Goal: Information Seeking & Learning: Check status

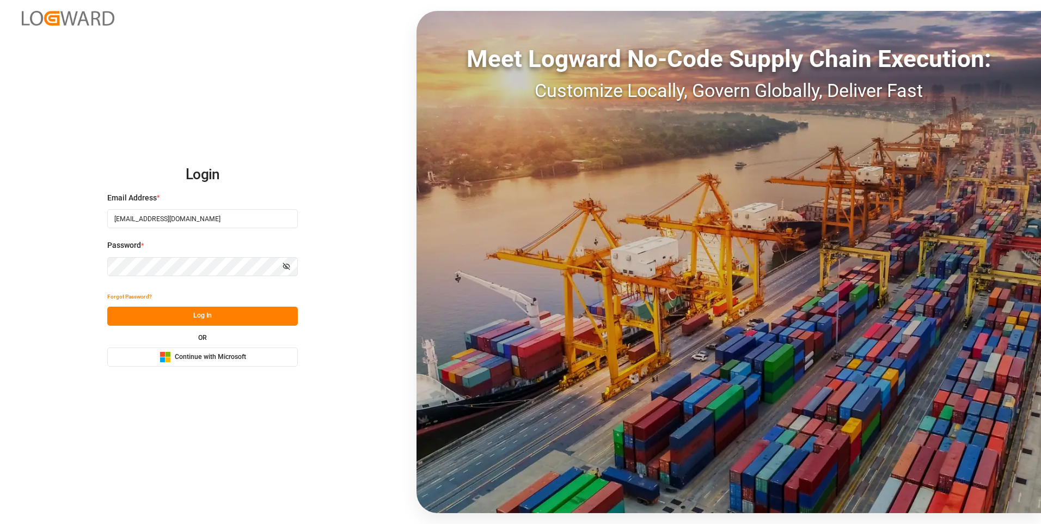
click at [236, 313] on button "Log In" at bounding box center [202, 316] width 191 height 19
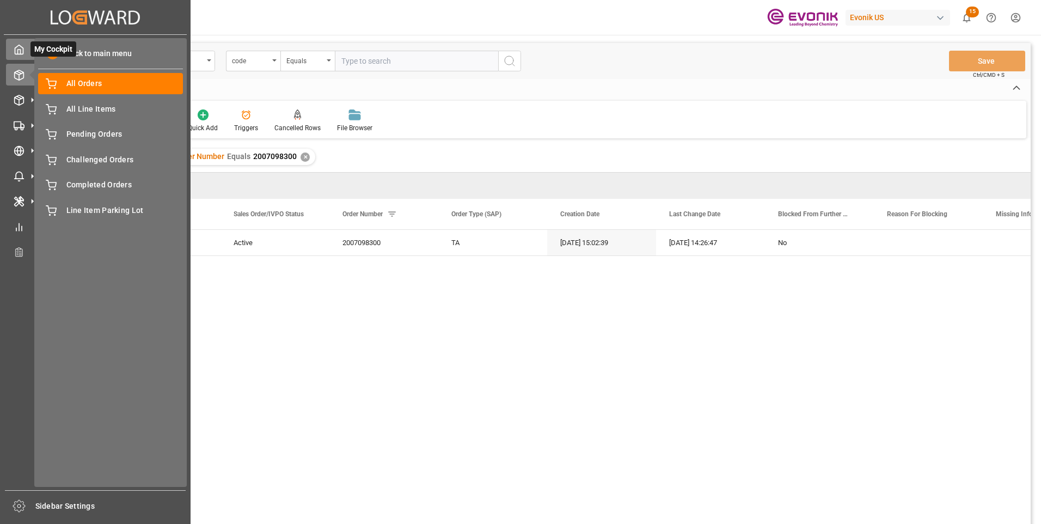
click at [24, 48] on icon at bounding box center [19, 49] width 11 height 11
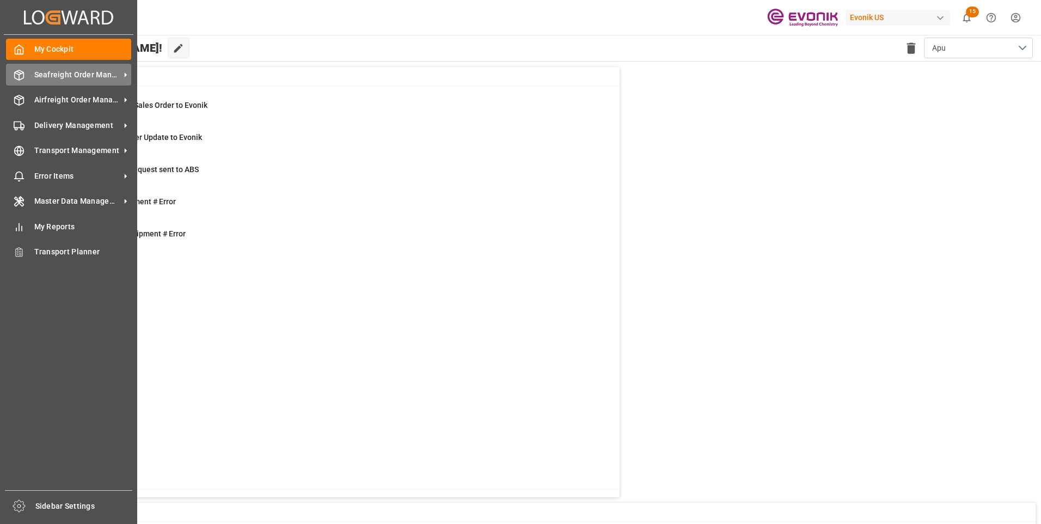
click at [44, 77] on span "Seafreight Order Management" at bounding box center [77, 74] width 86 height 11
click at [32, 76] on div "Seafreight Order Management Seafreight Order Management" at bounding box center [68, 74] width 125 height 21
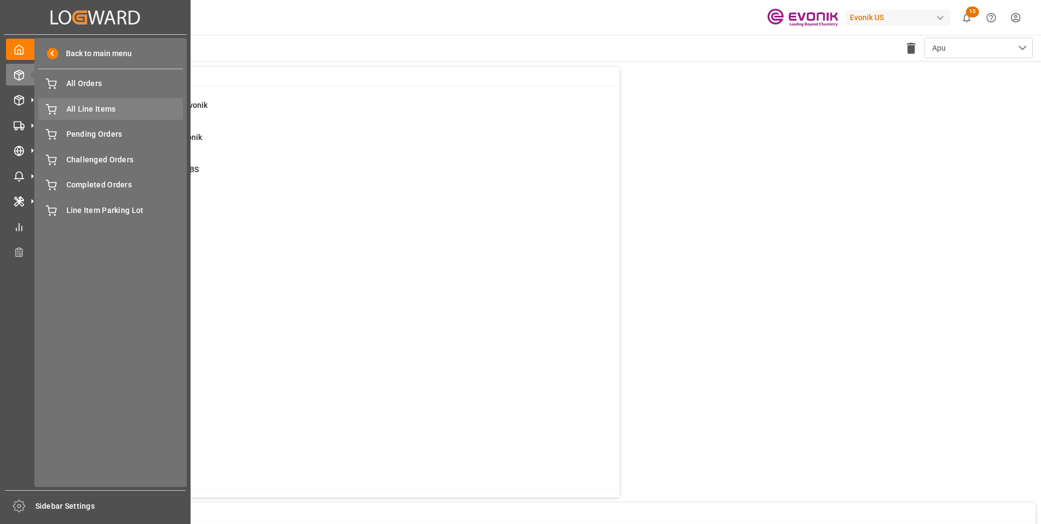
click at [64, 106] on div "All Line Items All Line Items" at bounding box center [110, 108] width 145 height 21
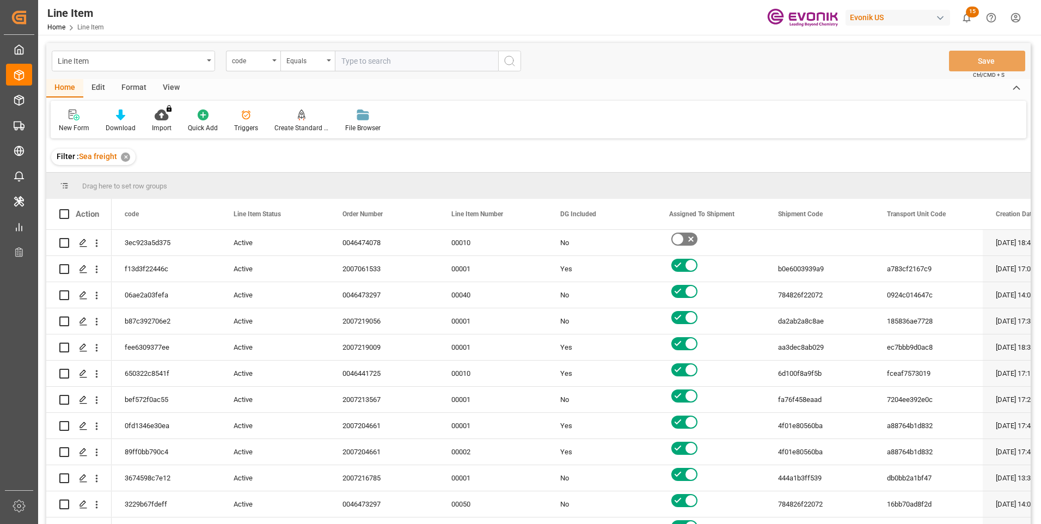
click at [269, 62] on div "code" at bounding box center [253, 61] width 54 height 21
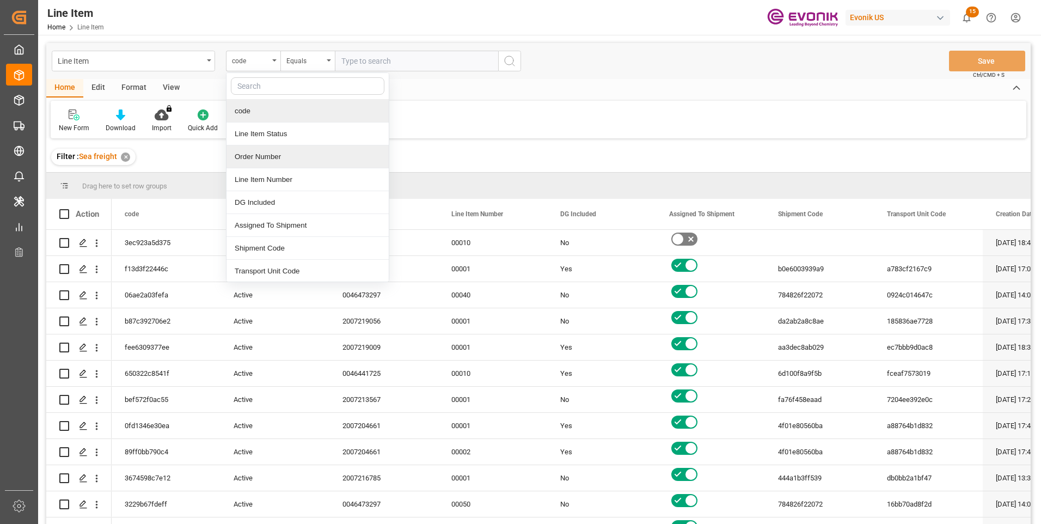
click at [250, 155] on div "Order Number" at bounding box center [308, 156] width 162 height 23
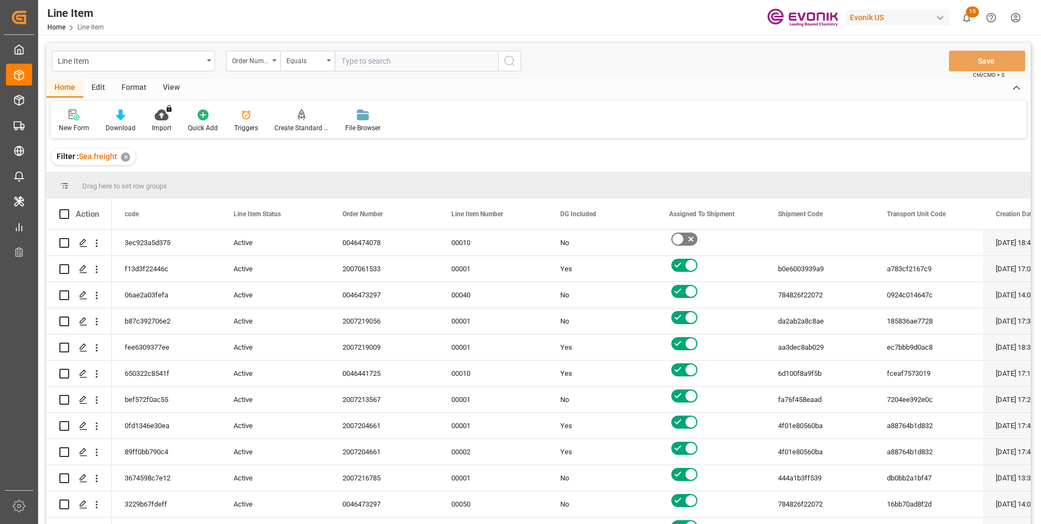
click at [349, 58] on input "text" at bounding box center [416, 61] width 163 height 21
paste input "0046470689"
type input "0046470689"
click at [516, 59] on icon "search button" at bounding box center [509, 60] width 13 height 13
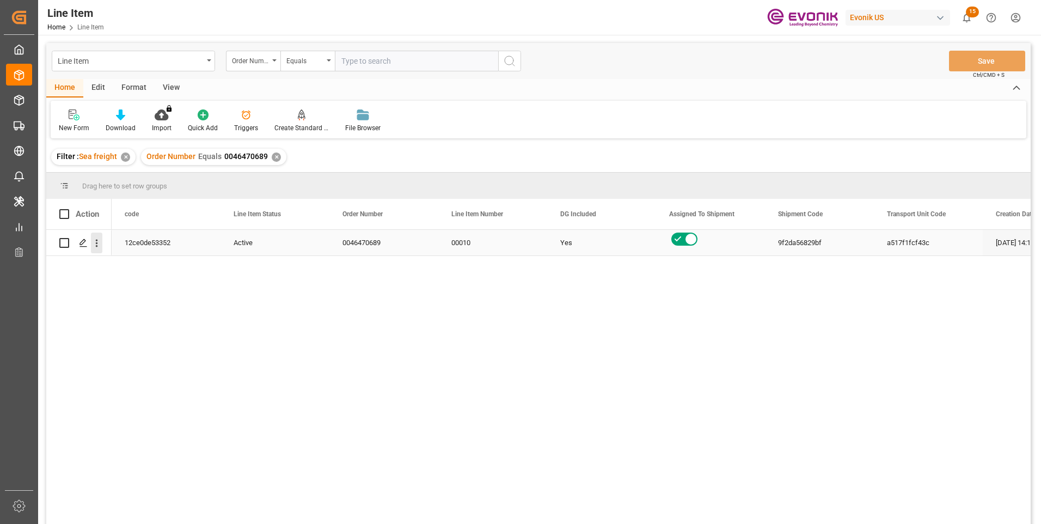
click at [99, 245] on icon "open menu" at bounding box center [96, 242] width 11 height 11
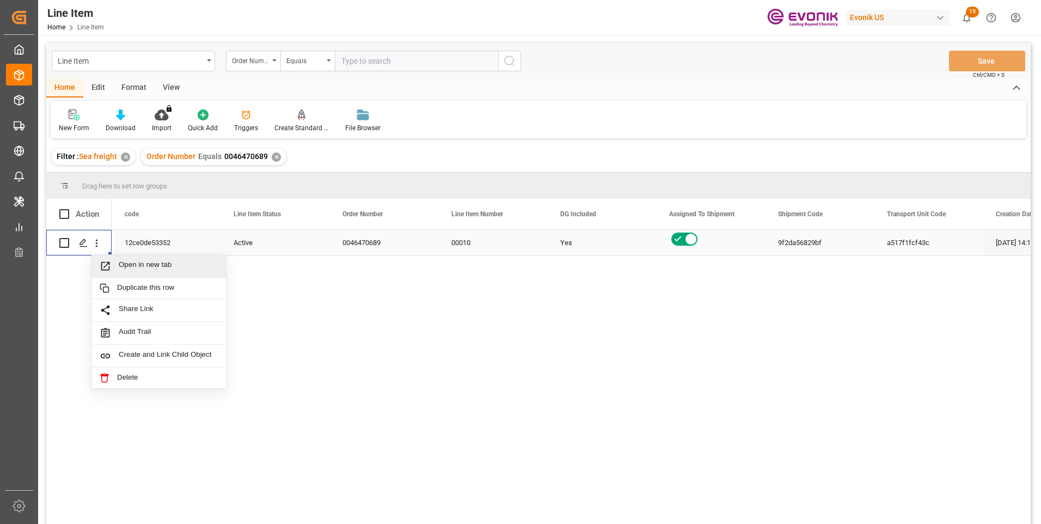
click at [134, 266] on span "Open in new tab" at bounding box center [168, 265] width 99 height 11
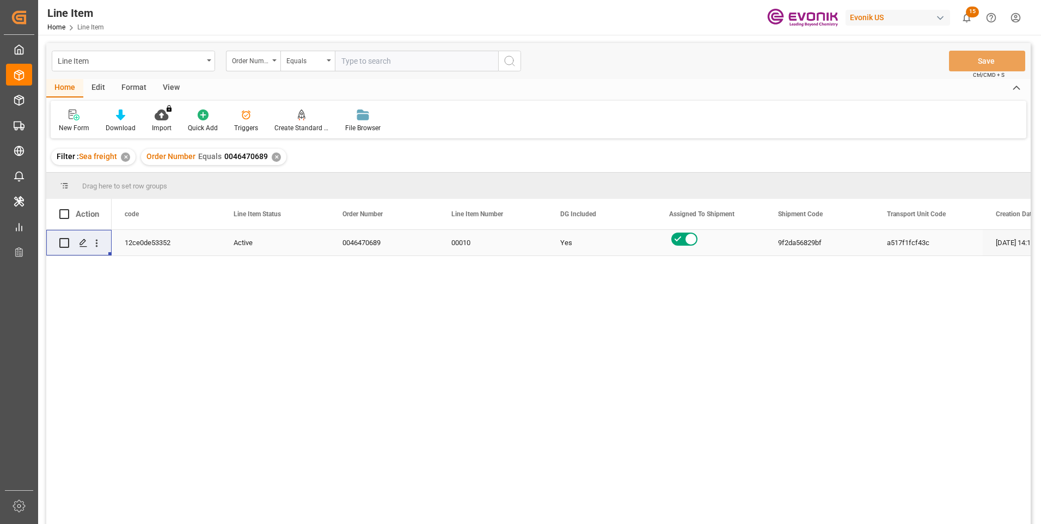
click at [245, 243] on div "Active" at bounding box center [275, 242] width 83 height 25
click at [898, 239] on div "a517f1fcf43c" at bounding box center [928, 243] width 109 height 26
click at [179, 83] on div "View" at bounding box center [171, 88] width 33 height 19
click at [120, 111] on icon at bounding box center [123, 114] width 11 height 11
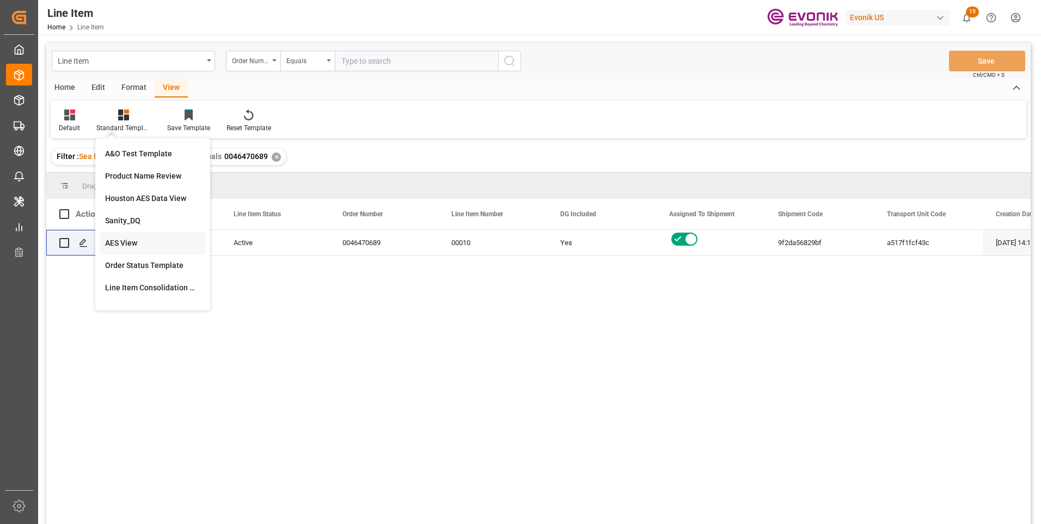
click at [121, 242] on div "AES View" at bounding box center [152, 242] width 95 height 11
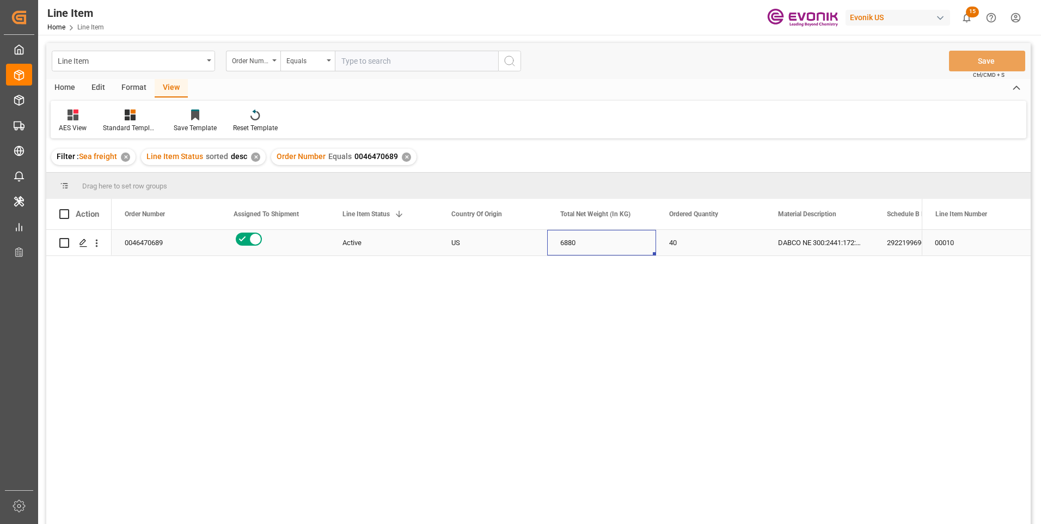
click at [574, 242] on div "6880" at bounding box center [601, 243] width 109 height 26
click at [887, 240] on div "2922199690" at bounding box center [928, 243] width 109 height 26
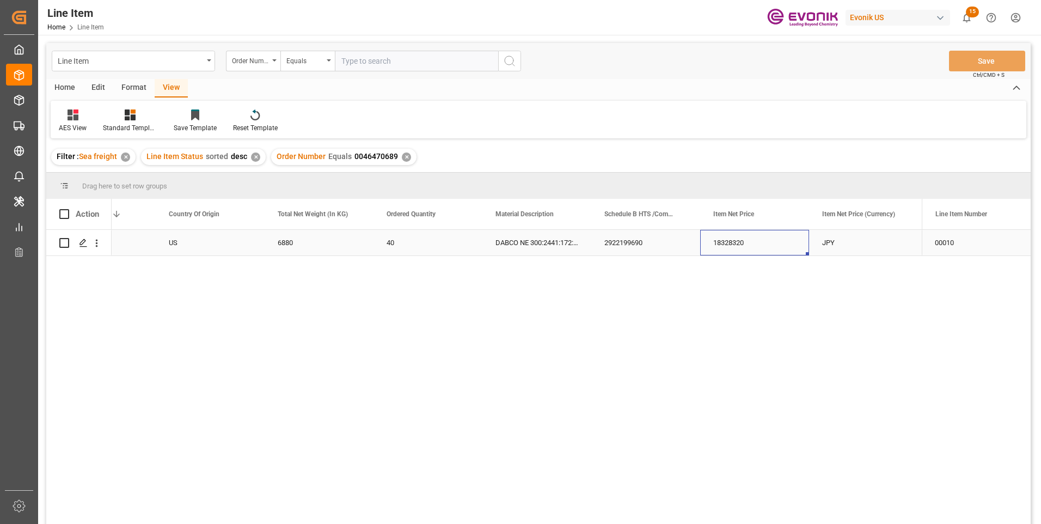
click at [736, 243] on div "18328320" at bounding box center [754, 243] width 109 height 26
click at [731, 242] on div "18328320" at bounding box center [754, 243] width 109 height 26
click at [823, 243] on div "JPY" at bounding box center [863, 243] width 109 height 26
click at [366, 59] on input "text" at bounding box center [416, 61] width 163 height 21
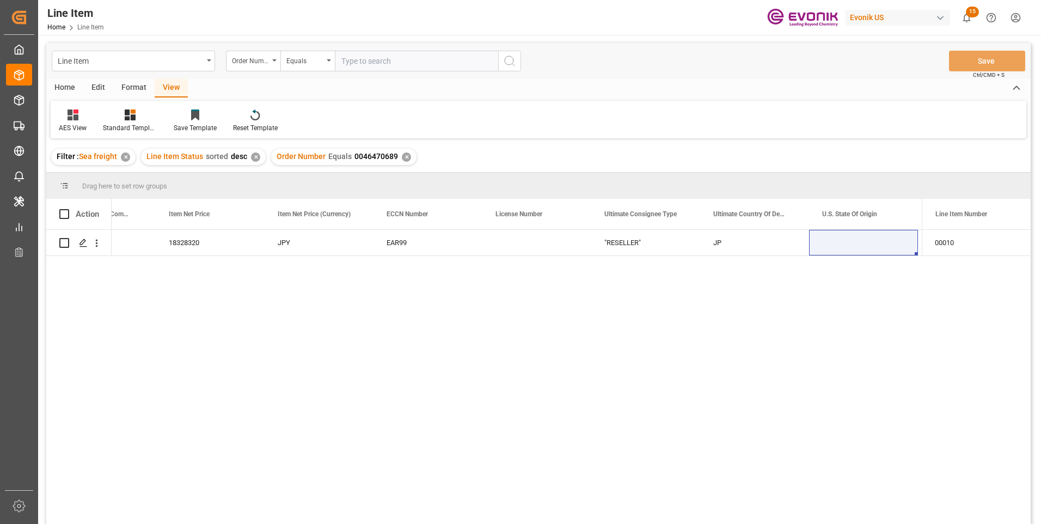
paste input "2007149558"
type input "2007149558"
click at [509, 58] on icon "search button" at bounding box center [509, 60] width 13 height 13
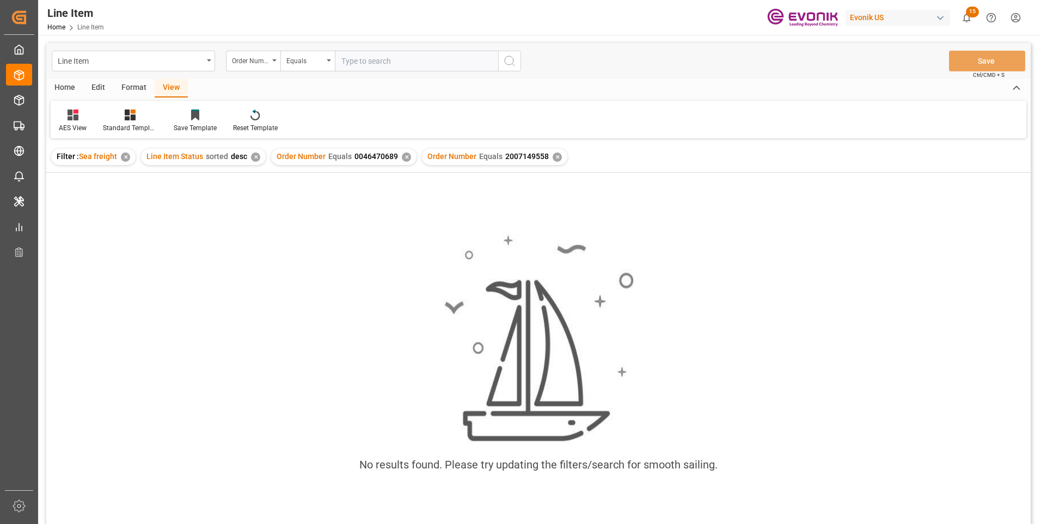
click at [402, 157] on div "✕" at bounding box center [406, 156] width 9 height 9
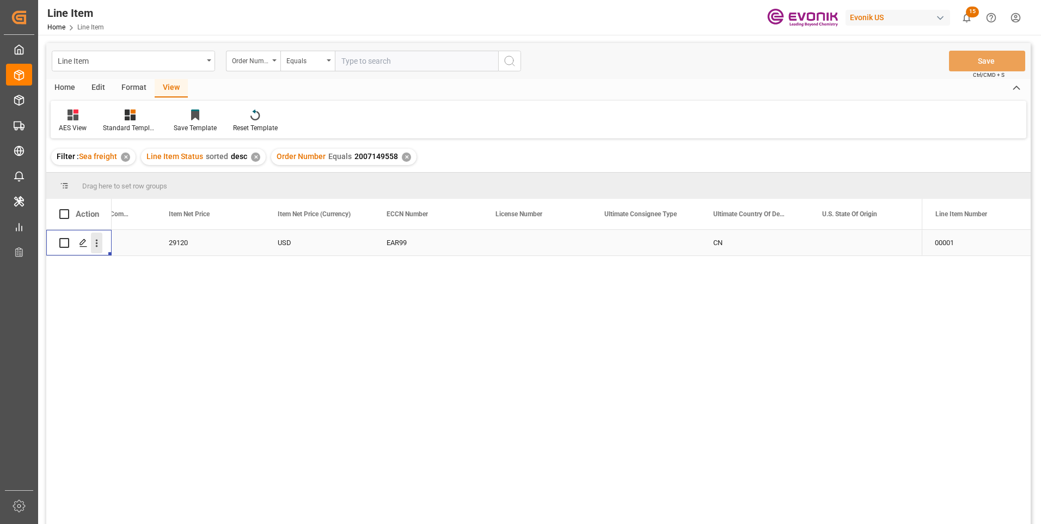
click at [99, 244] on icon "open menu" at bounding box center [96, 242] width 11 height 11
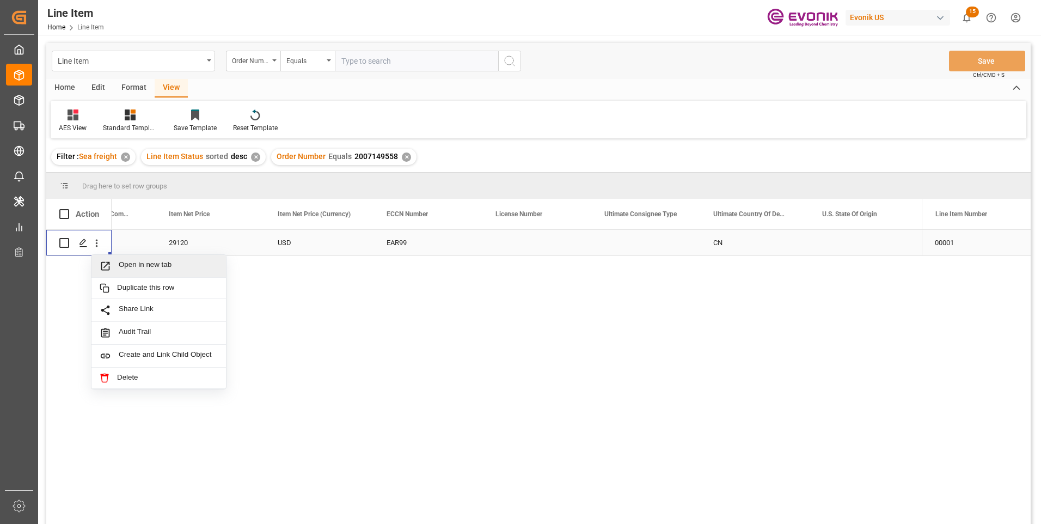
click at [119, 264] on span "Open in new tab" at bounding box center [168, 265] width 99 height 11
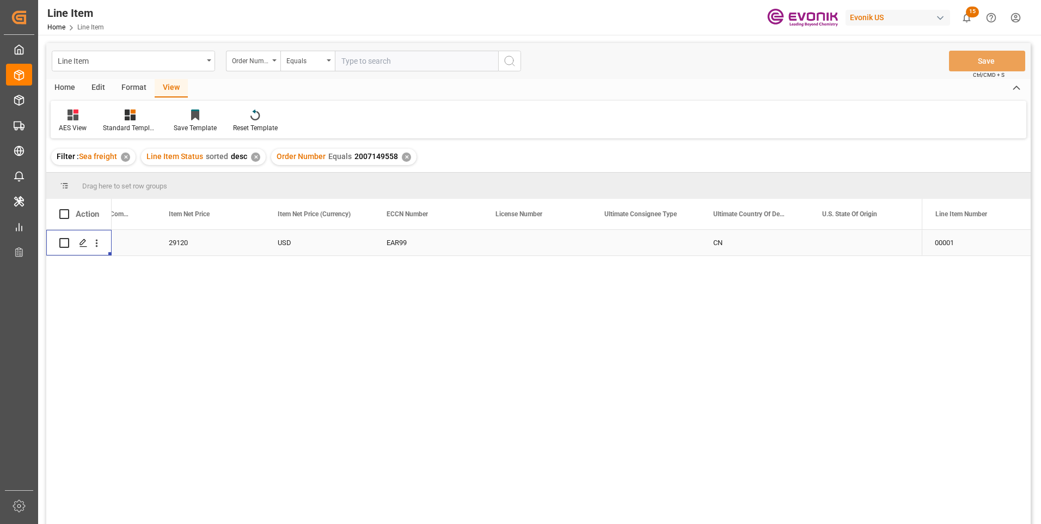
click at [178, 248] on div "29120" at bounding box center [210, 243] width 109 height 26
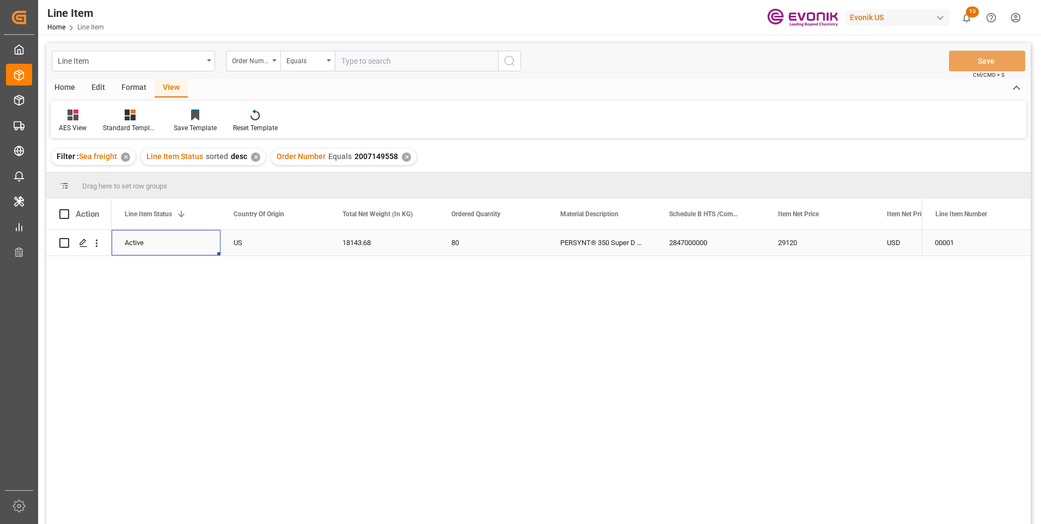
scroll to position [0, 109]
click at [472, 237] on div "18143.68" at bounding box center [492, 243] width 109 height 26
click at [888, 239] on div "29120" at bounding box center [928, 243] width 109 height 26
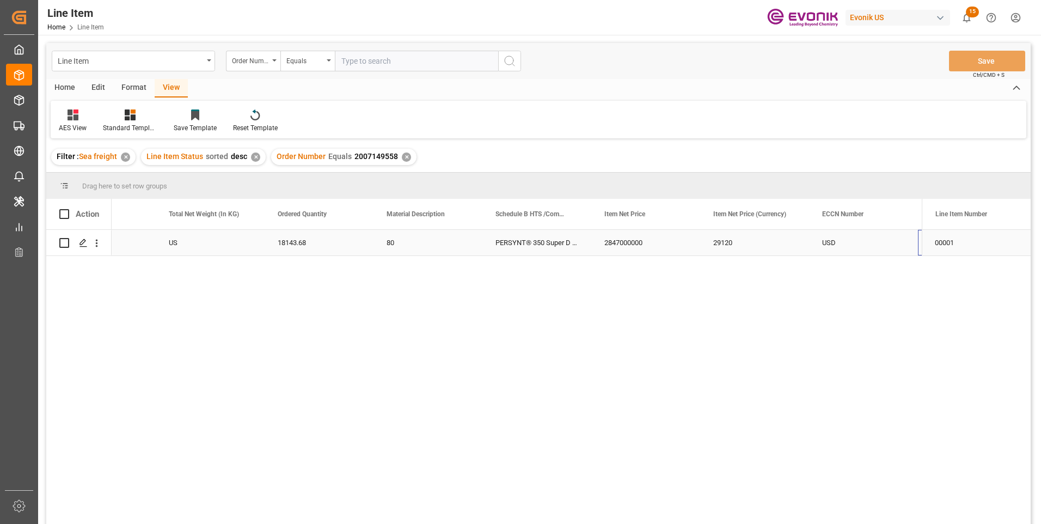
scroll to position [0, 392]
click at [612, 244] on div "29120" at bounding box center [645, 243] width 109 height 26
click at [187, 241] on div "18143.68" at bounding box center [210, 243] width 109 height 26
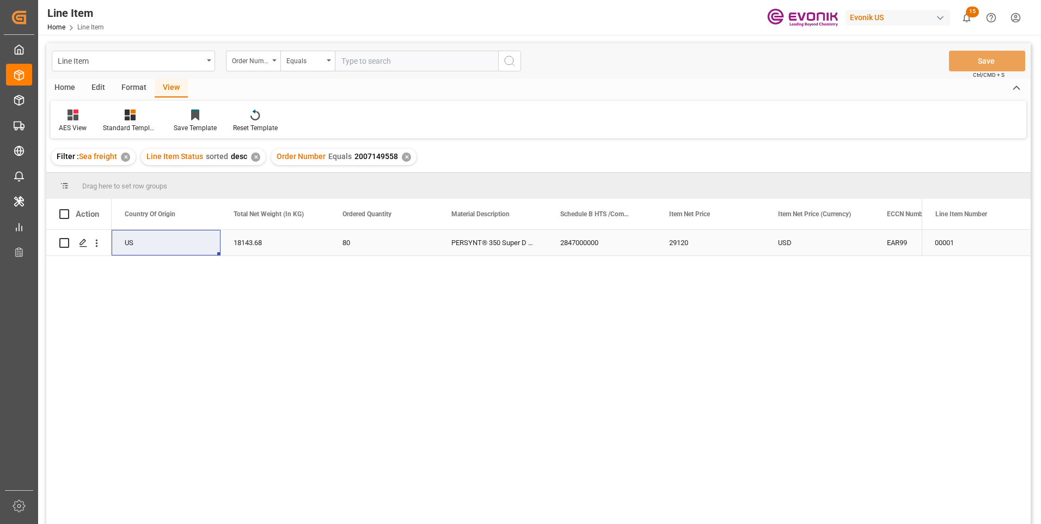
click at [686, 246] on div "29120" at bounding box center [710, 243] width 109 height 26
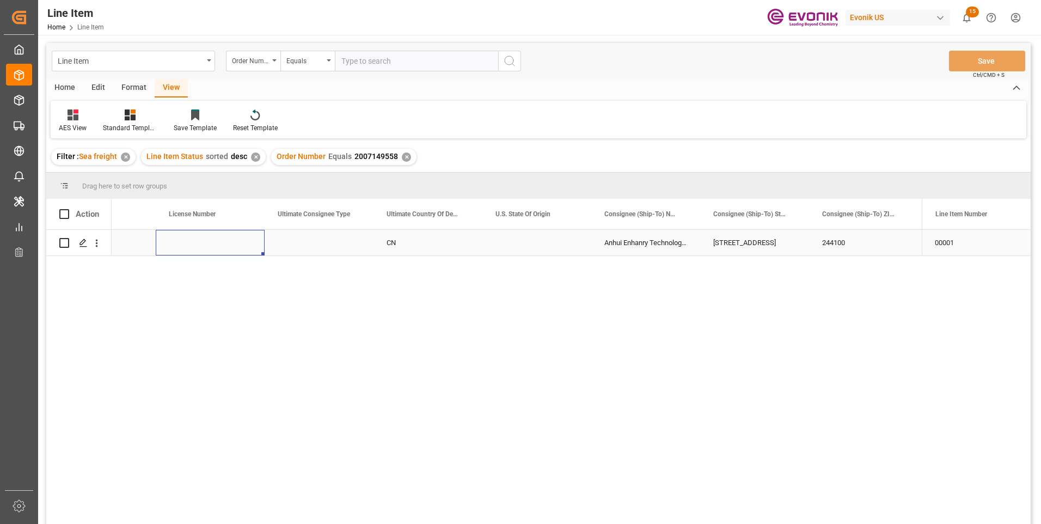
scroll to position [0, 1089]
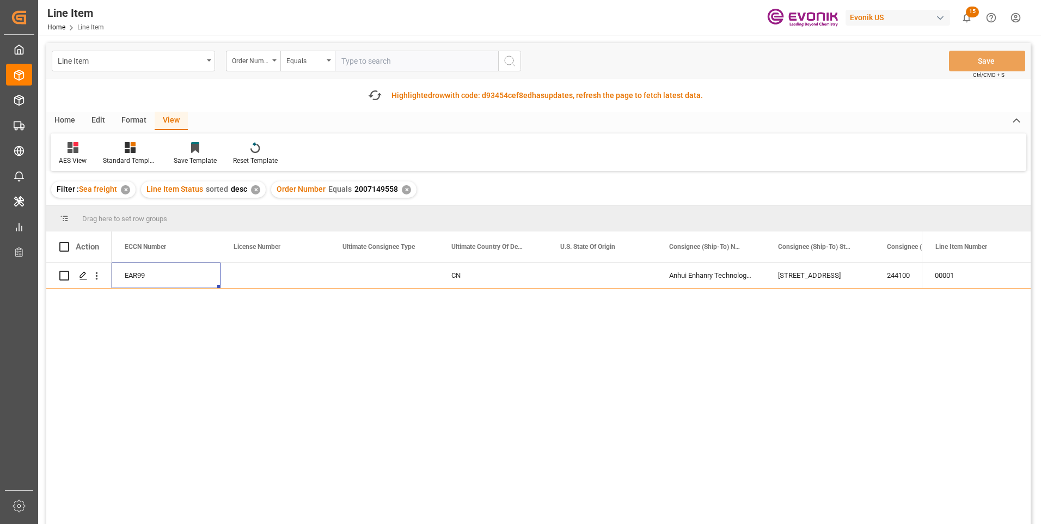
click at [371, 59] on input "text" at bounding box center [416, 61] width 163 height 21
paste input "0046468630"
type input "0046468630"
click at [512, 57] on circle "search button" at bounding box center [509, 60] width 9 height 9
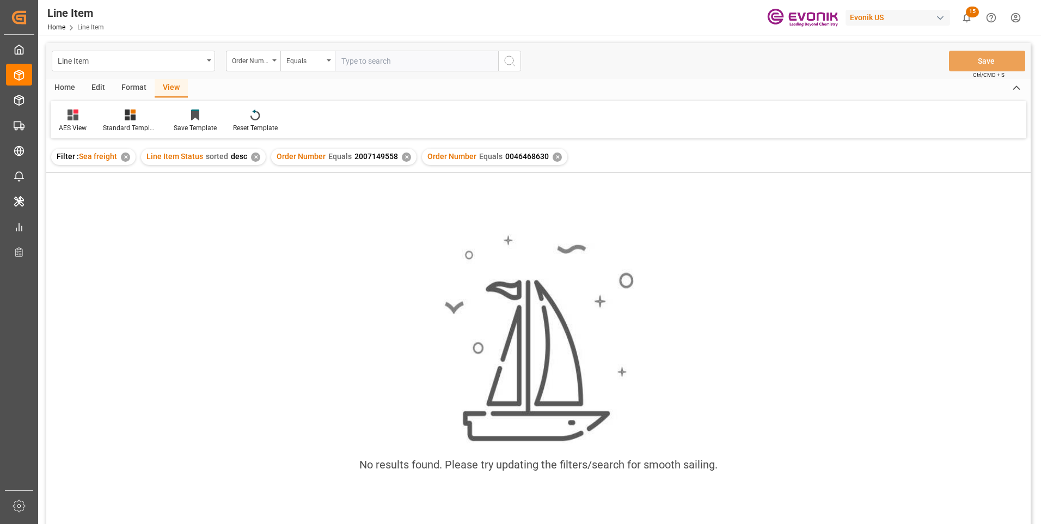
click at [403, 157] on div "✕" at bounding box center [406, 156] width 9 height 9
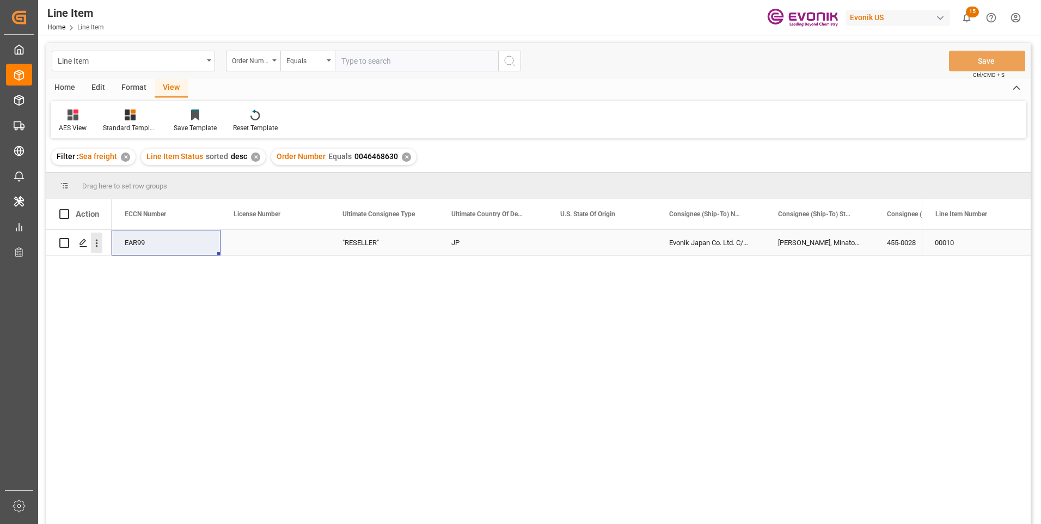
click at [97, 239] on icon "open menu" at bounding box center [96, 242] width 11 height 11
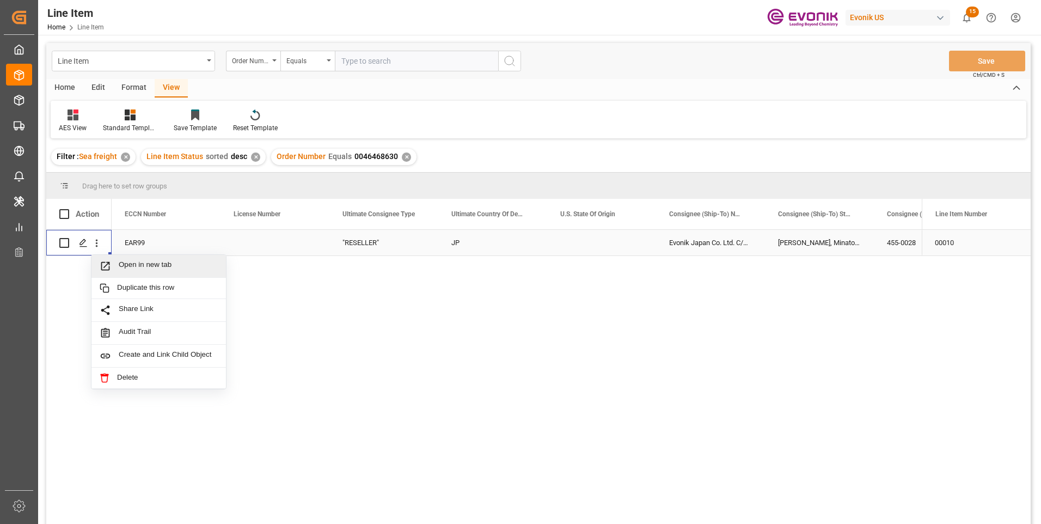
click at [132, 268] on span "Open in new tab" at bounding box center [168, 265] width 99 height 11
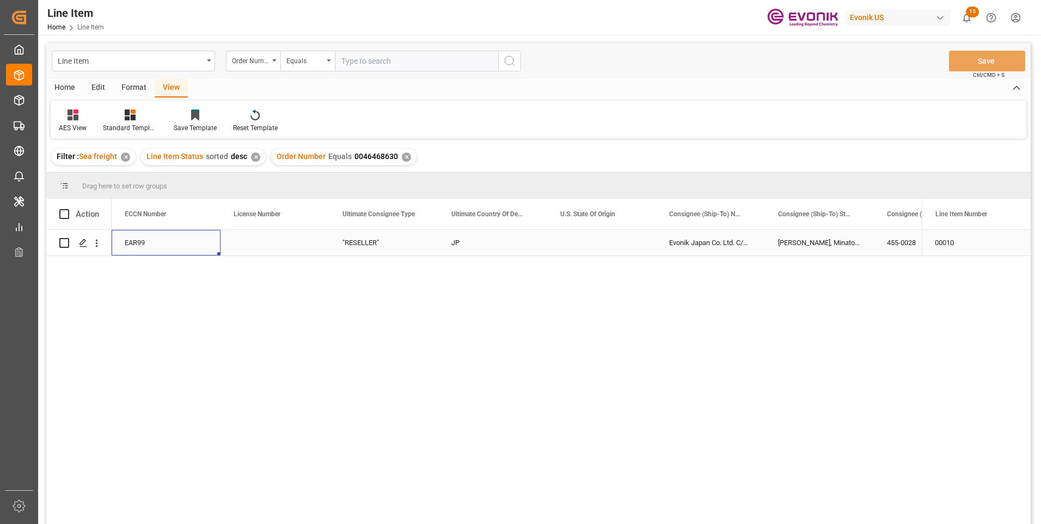
click at [150, 243] on div "EAR99" at bounding box center [166, 242] width 83 height 25
click at [246, 233] on div "16000" at bounding box center [275, 243] width 109 height 26
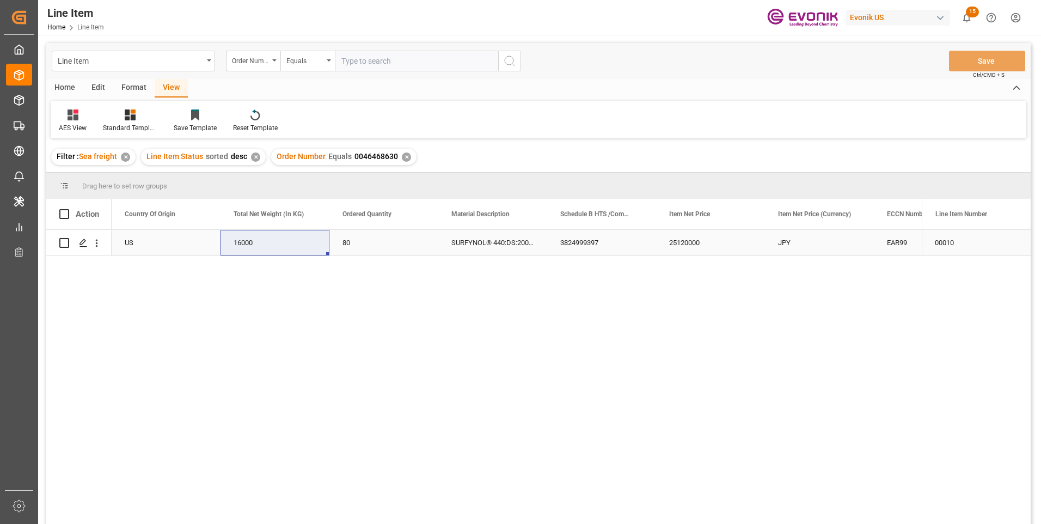
click at [691, 243] on div "25120000" at bounding box center [710, 243] width 109 height 26
click at [343, 58] on input "text" at bounding box center [416, 61] width 163 height 21
paste input "0046454833"
type input "0046454833"
click at [511, 58] on icon "search button" at bounding box center [509, 60] width 13 height 13
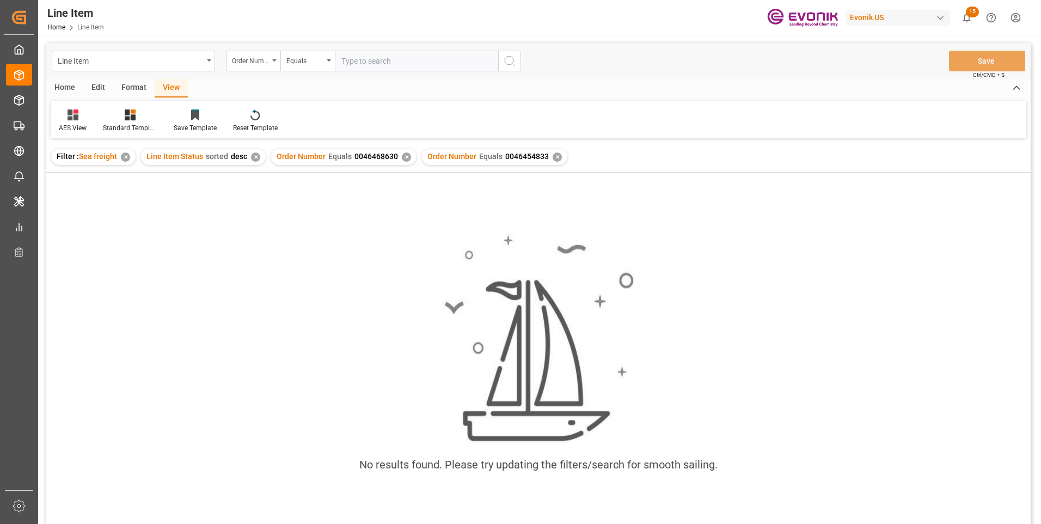
click at [402, 157] on div "✕" at bounding box center [406, 156] width 9 height 9
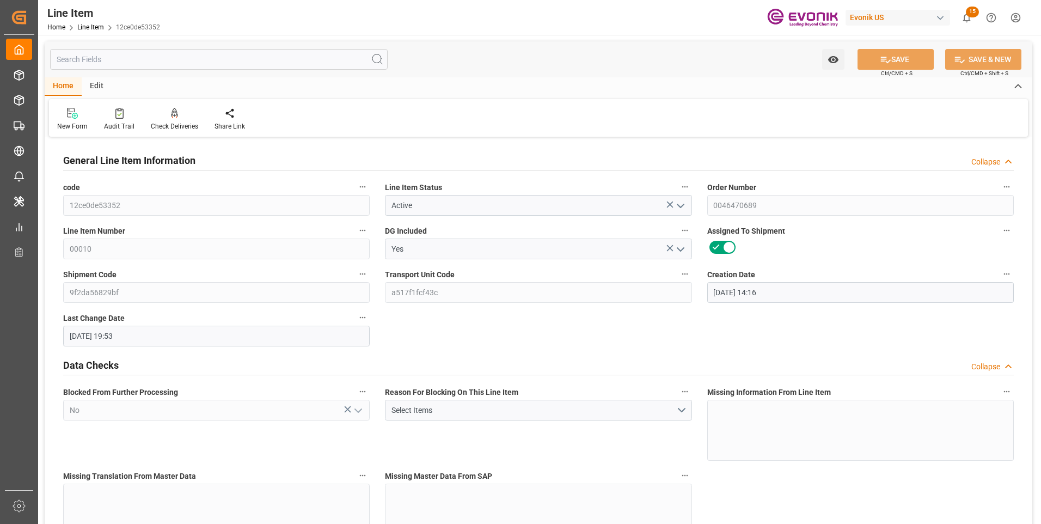
click at [202, 58] on input "text" at bounding box center [219, 59] width 338 height 21
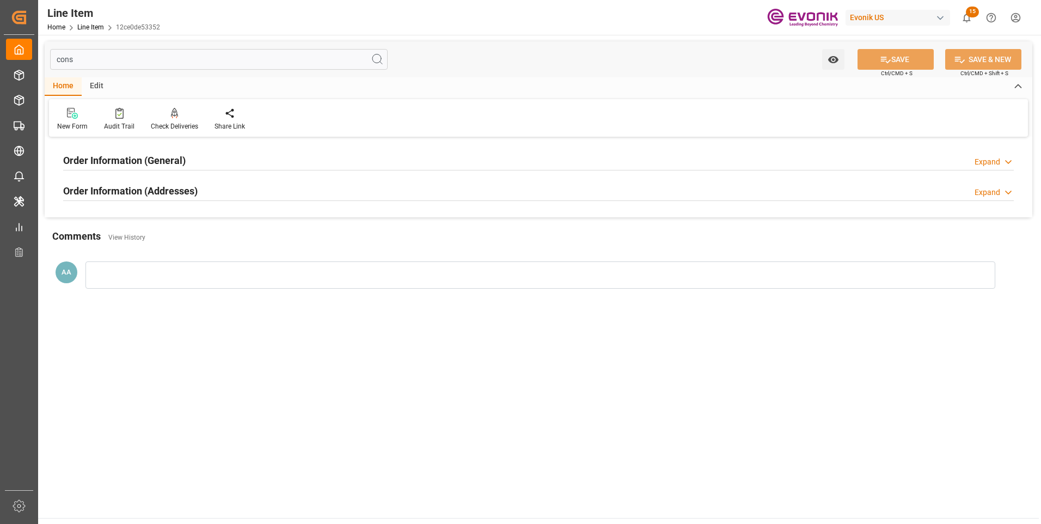
type input "cons"
click at [169, 170] on div at bounding box center [538, 170] width 951 height 1
click at [170, 161] on h2 "Order Information (General)" at bounding box center [124, 160] width 123 height 15
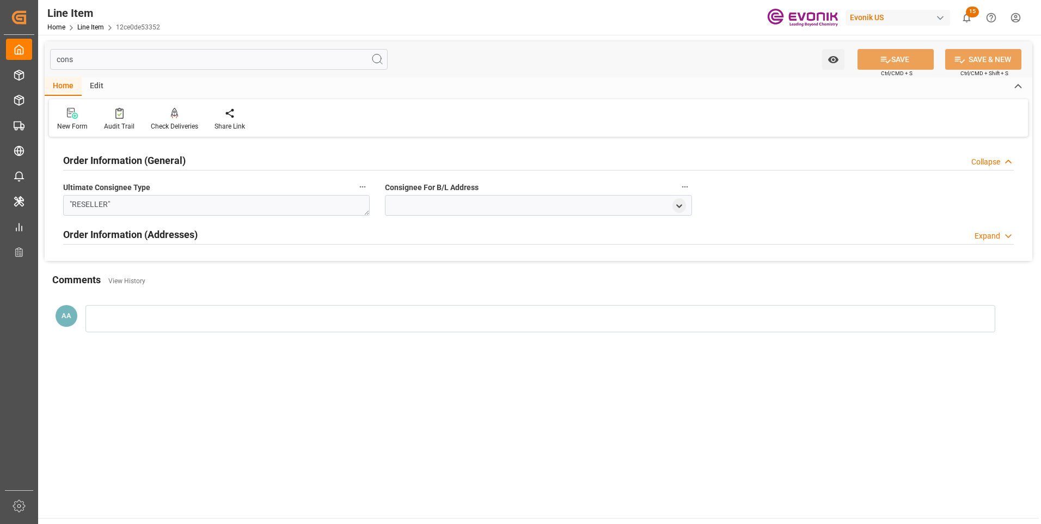
click at [170, 161] on h2 "Order Information (General)" at bounding box center [124, 160] width 123 height 15
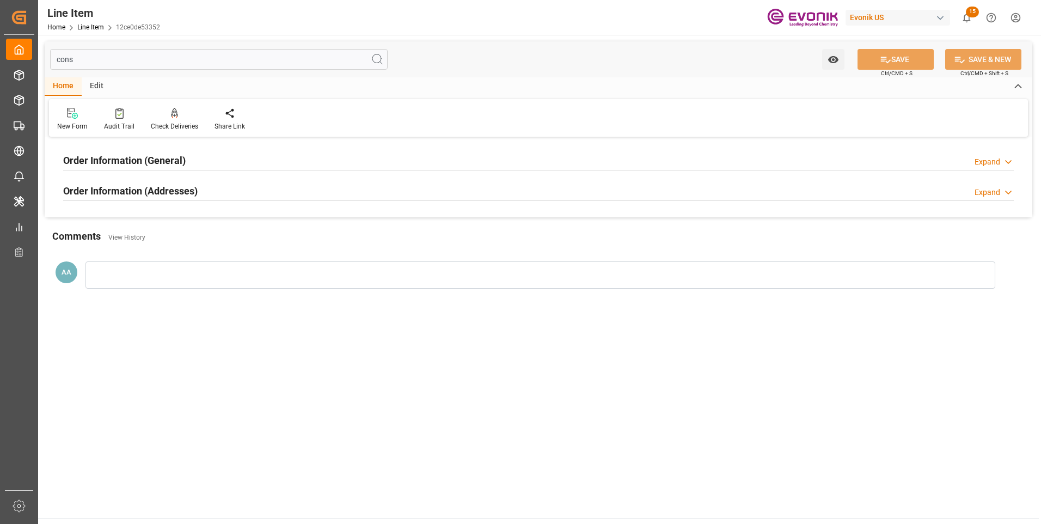
click at [180, 191] on h2 "Order Information (Addresses)" at bounding box center [130, 191] width 135 height 15
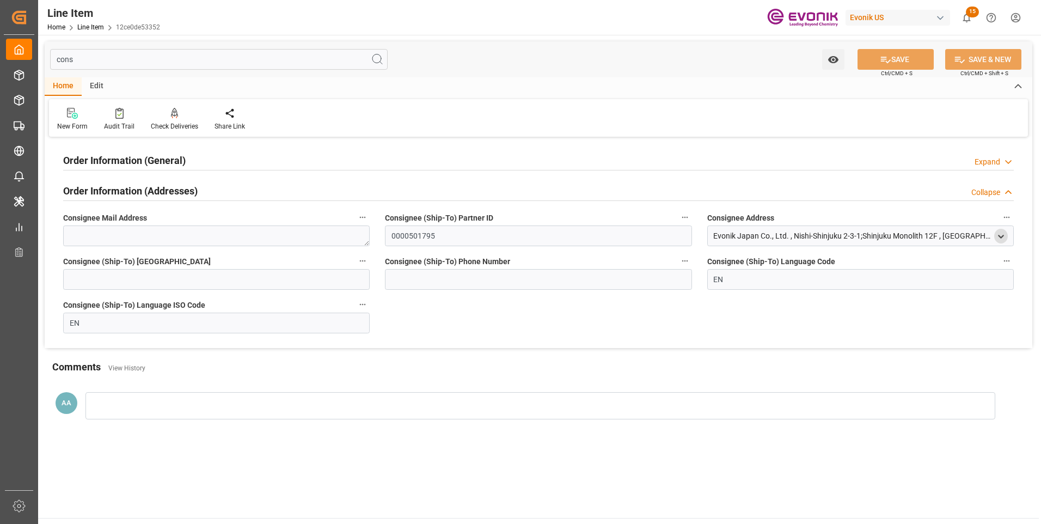
click at [998, 234] on icon "open menu" at bounding box center [1001, 236] width 9 height 9
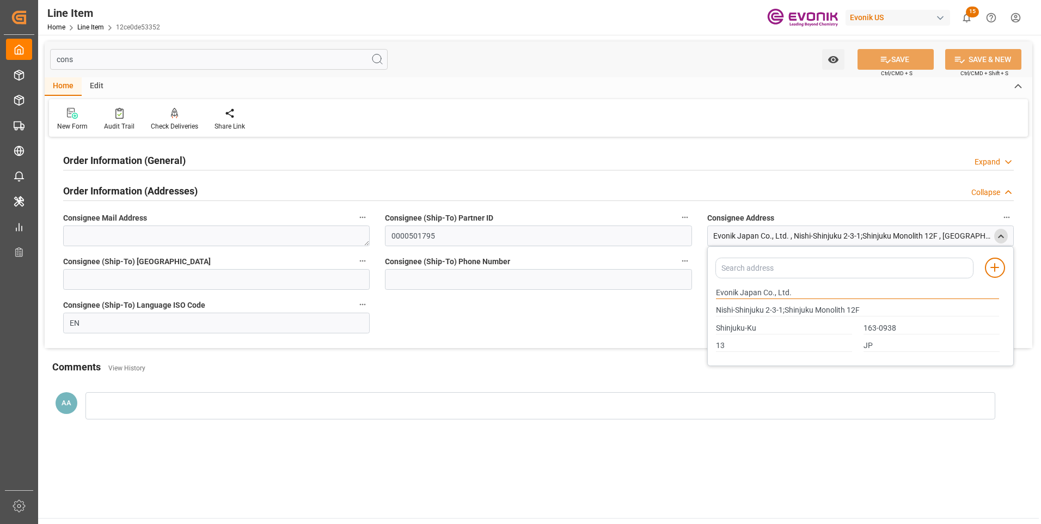
drag, startPoint x: 760, startPoint y: 294, endPoint x: 690, endPoint y: 295, distance: 69.7
click at [690, 295] on div "Order Information (General) Expand Ultimate Consignee Type "RESELLER" Consignee…" at bounding box center [539, 244] width 988 height 208
drag, startPoint x: 717, startPoint y: 327, endPoint x: 759, endPoint y: 330, distance: 42.0
click at [759, 330] on input "Shinjuku-Ku" at bounding box center [784, 328] width 136 height 12
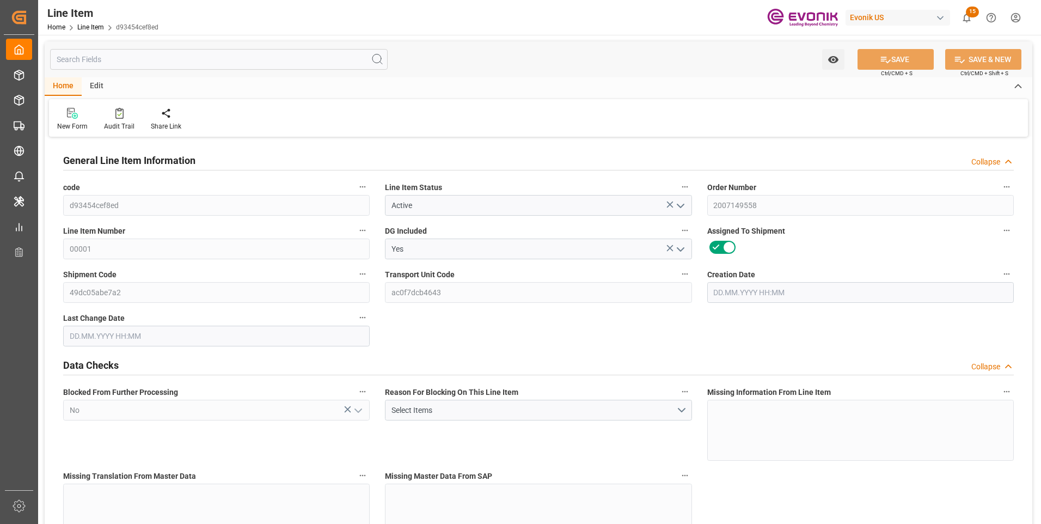
type input "20"
type input "18898.88"
type input "18143.68"
type input "25.5606"
type input "80"
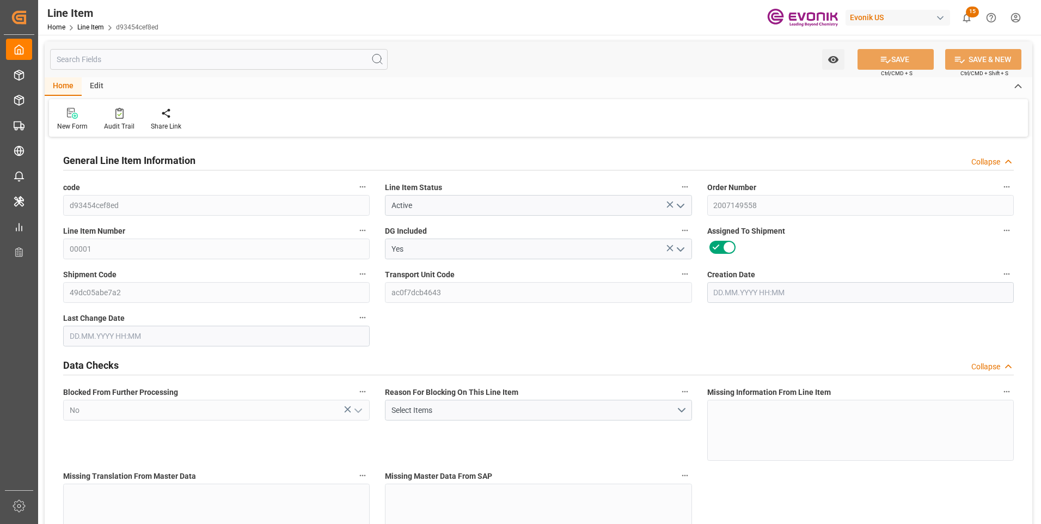
type input "29120"
type input "80"
type input "18898.88"
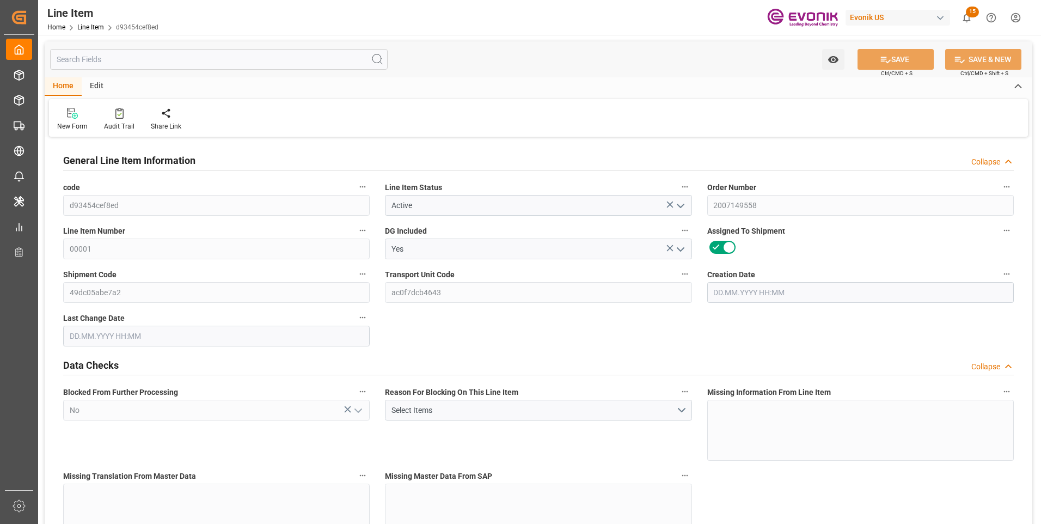
type input "19438.88"
type input "18143.68"
type input "25.5606"
type input "25560.56"
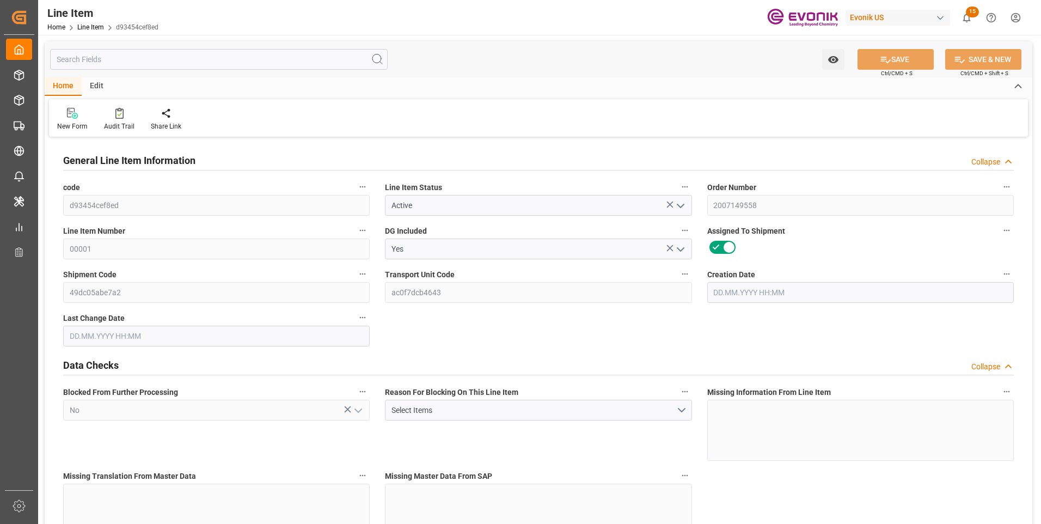
type input "80"
type input "18898.88"
type input "18143.68"
type input "25.5606"
type input "28.08.2025 14:29"
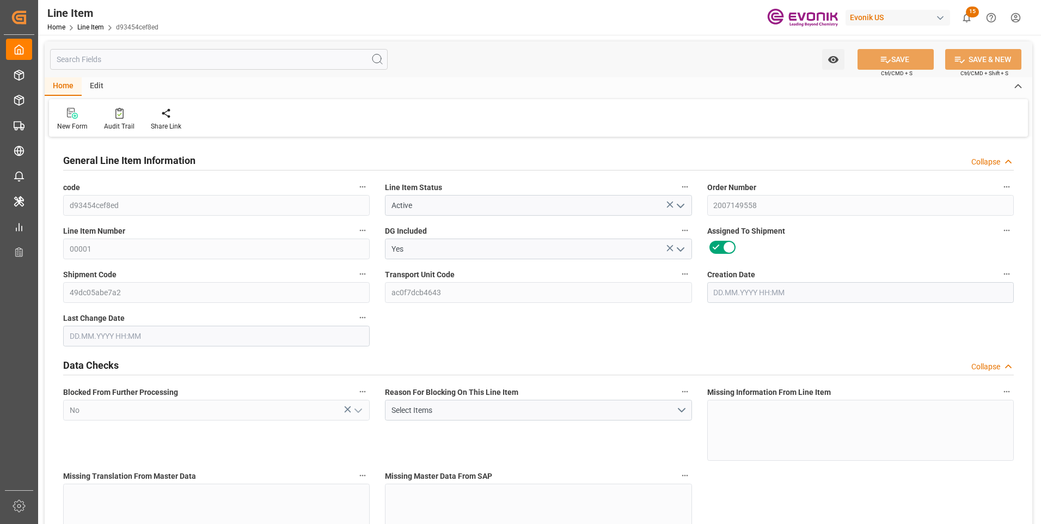
type input "09.10.2025 14:43"
type input "01.12.2025"
type input "17.10.2025"
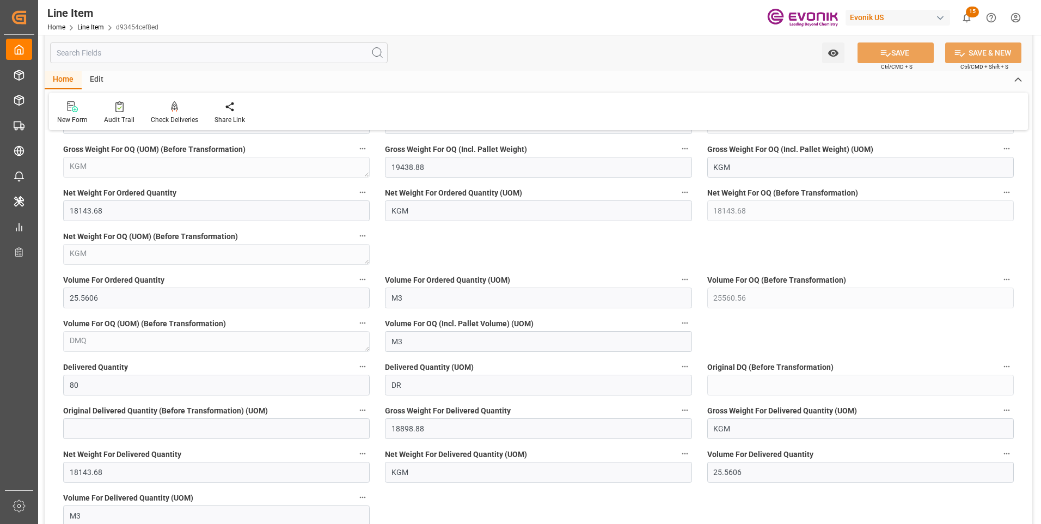
scroll to position [1307, 0]
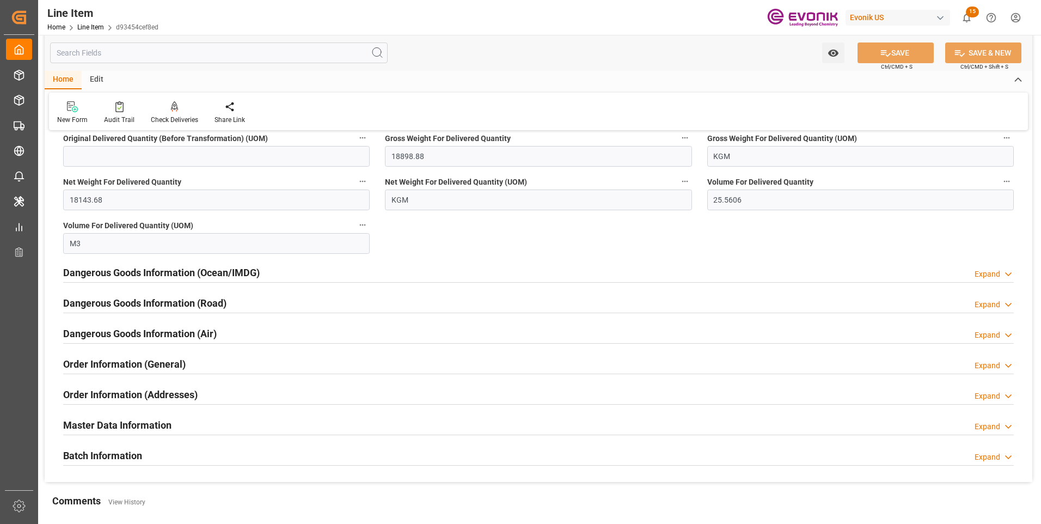
click at [148, 332] on h2 "Dangerous Goods Information (Air)" at bounding box center [140, 333] width 154 height 15
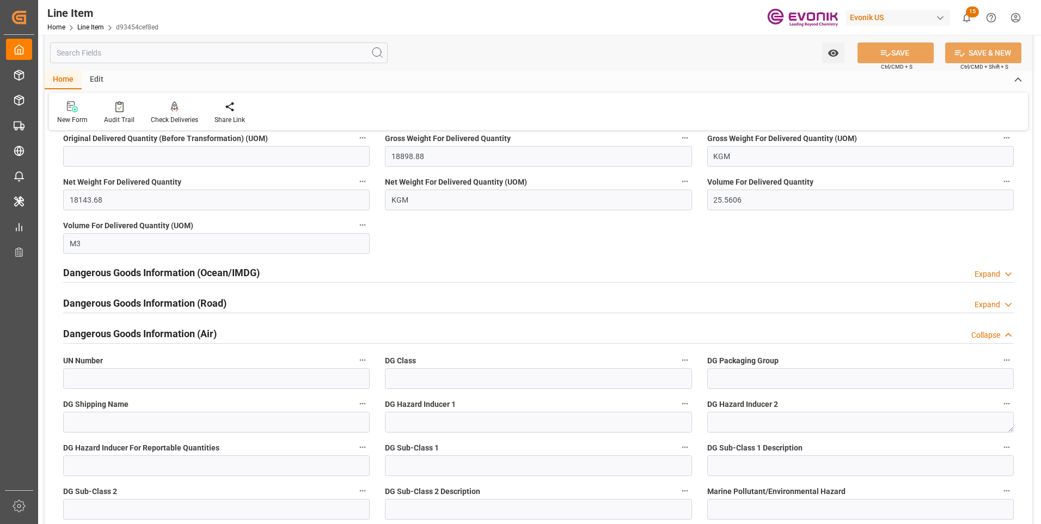
click at [148, 332] on h2 "Dangerous Goods Information (Air)" at bounding box center [140, 333] width 154 height 15
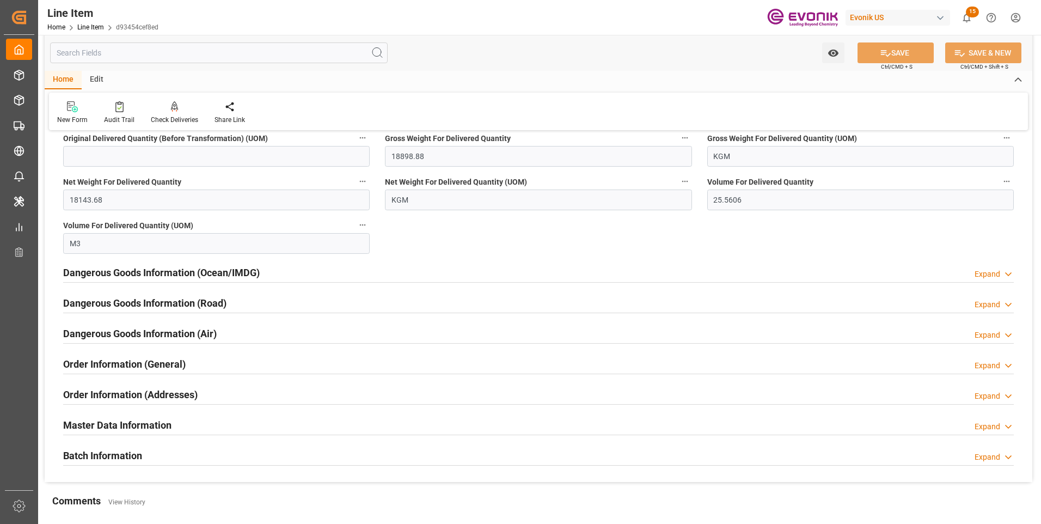
click at [130, 359] on h2 "Order Information (General)" at bounding box center [124, 364] width 123 height 15
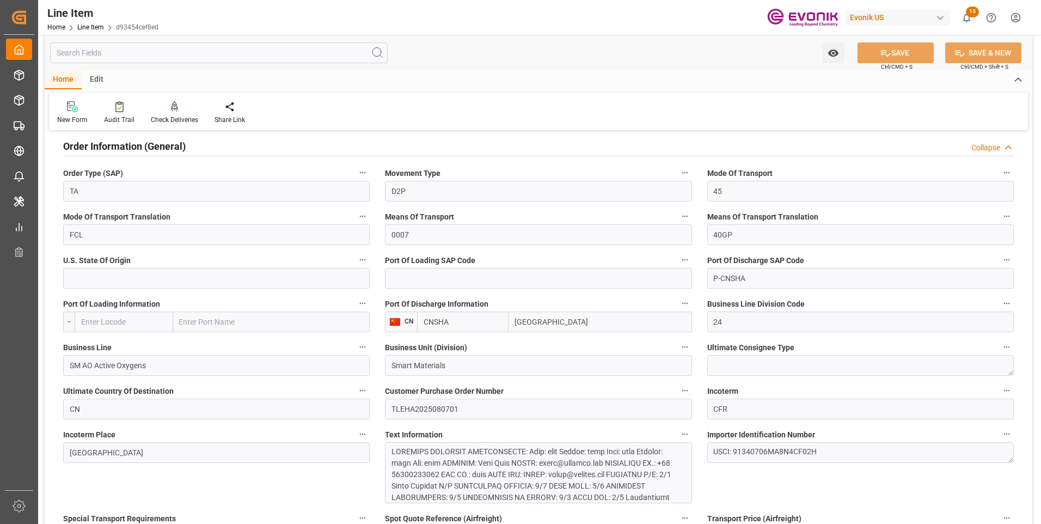
scroll to position [1743, 0]
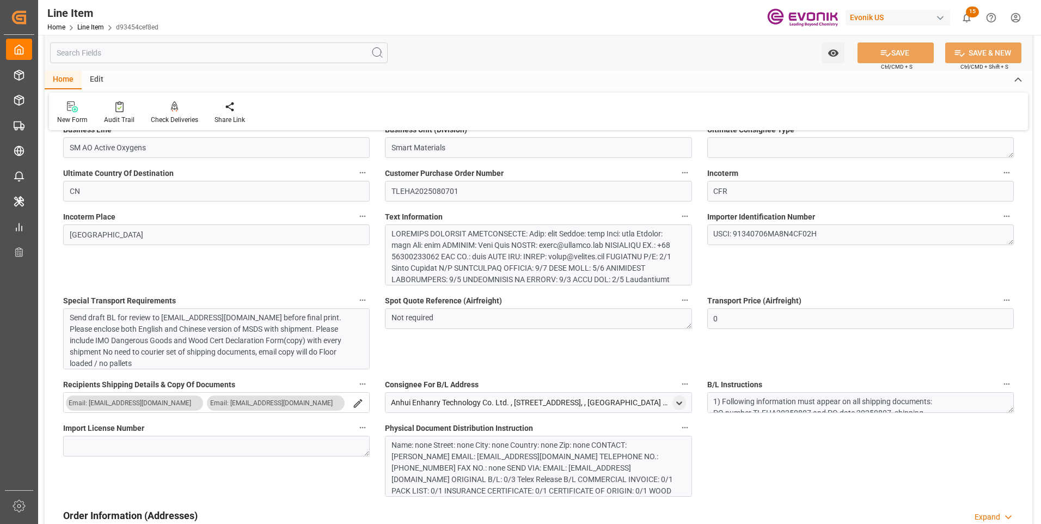
click at [443, 258] on div at bounding box center [534, 388] width 285 height 320
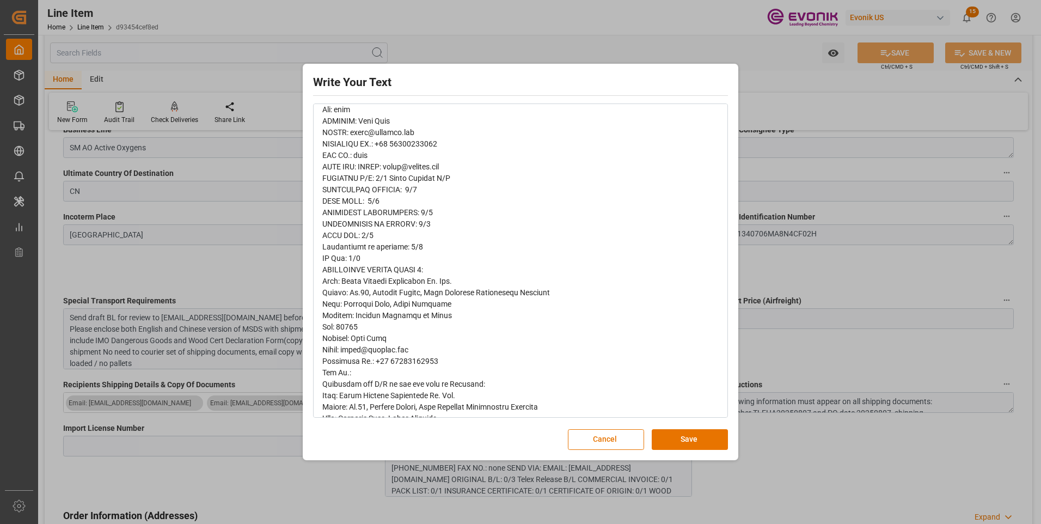
scroll to position [164, 0]
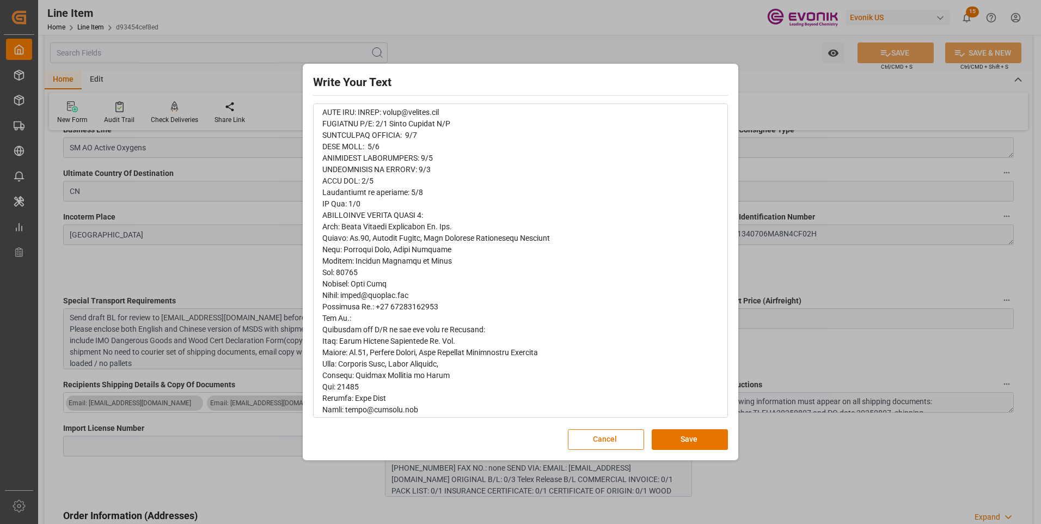
click at [410, 345] on span "rdw-editor" at bounding box center [439, 363] width 235 height 741
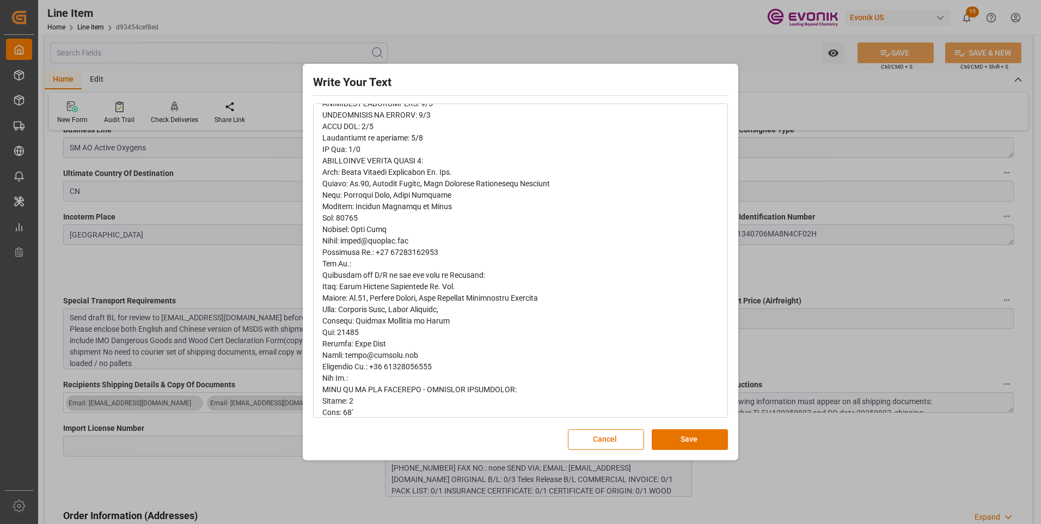
click at [398, 337] on div "rdw-editor" at bounding box center [520, 309] width 397 height 743
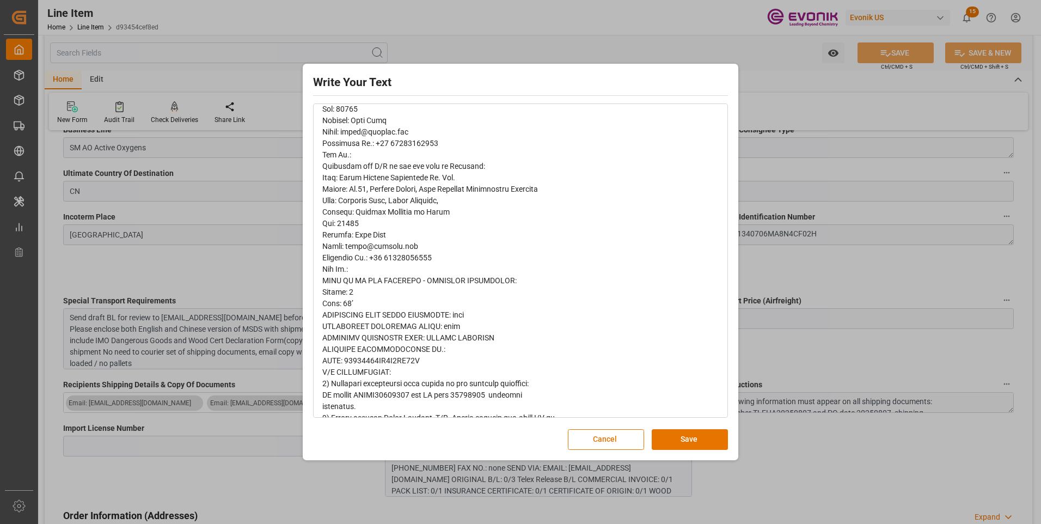
click at [358, 274] on div "rdw-editor" at bounding box center [520, 200] width 397 height 743
click at [364, 293] on div "rdw-editor" at bounding box center [520, 200] width 397 height 743
click at [356, 304] on div "rdw-editor" at bounding box center [520, 200] width 397 height 743
click at [382, 310] on span "rdw-editor" at bounding box center [439, 200] width 235 height 741
click at [395, 323] on span "rdw-editor" at bounding box center [439, 200] width 235 height 741
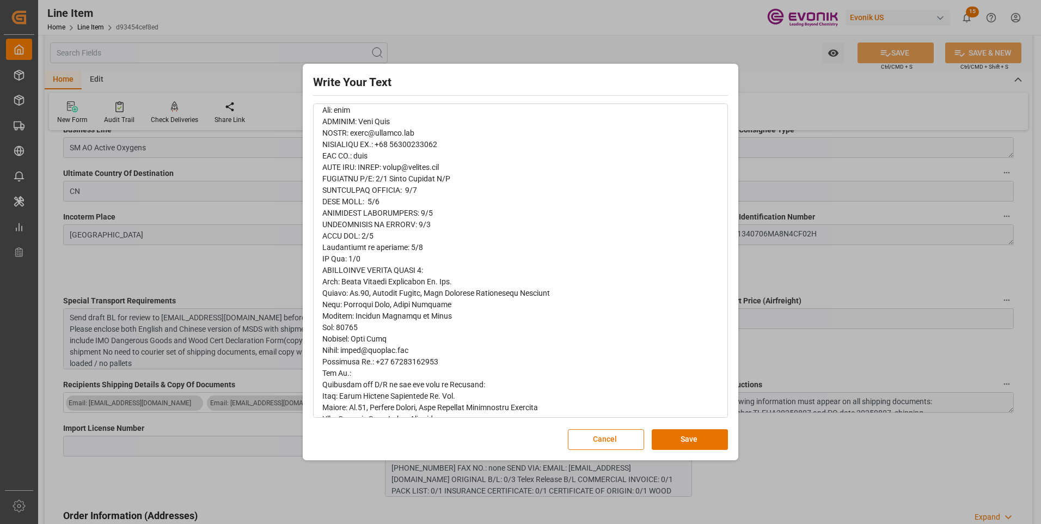
scroll to position [163, 0]
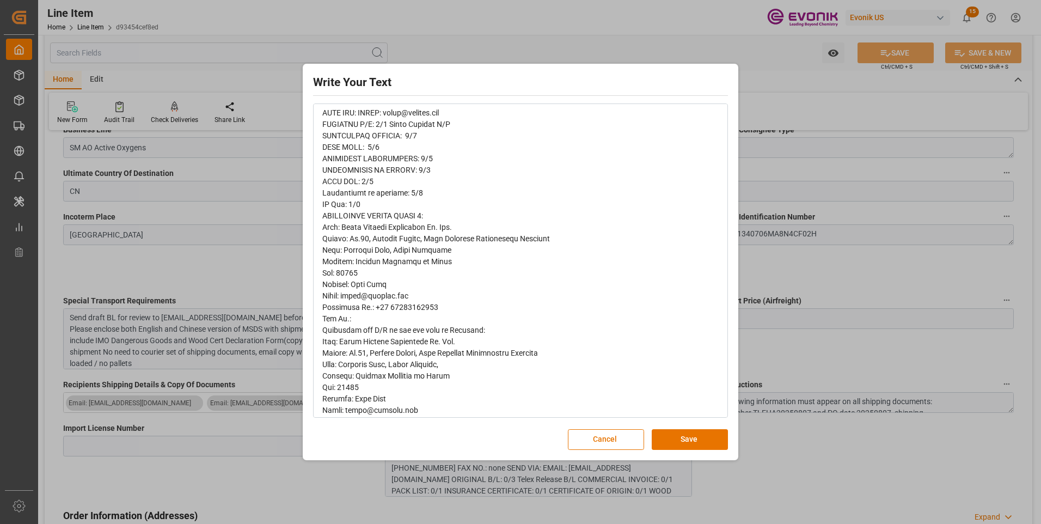
click at [371, 323] on div "rdw-editor" at bounding box center [520, 364] width 397 height 743
click at [362, 339] on span "rdw-editor" at bounding box center [439, 364] width 235 height 741
click at [380, 358] on div "rdw-editor" at bounding box center [520, 364] width 397 height 743
click at [405, 372] on span "rdw-editor" at bounding box center [439, 364] width 235 height 741
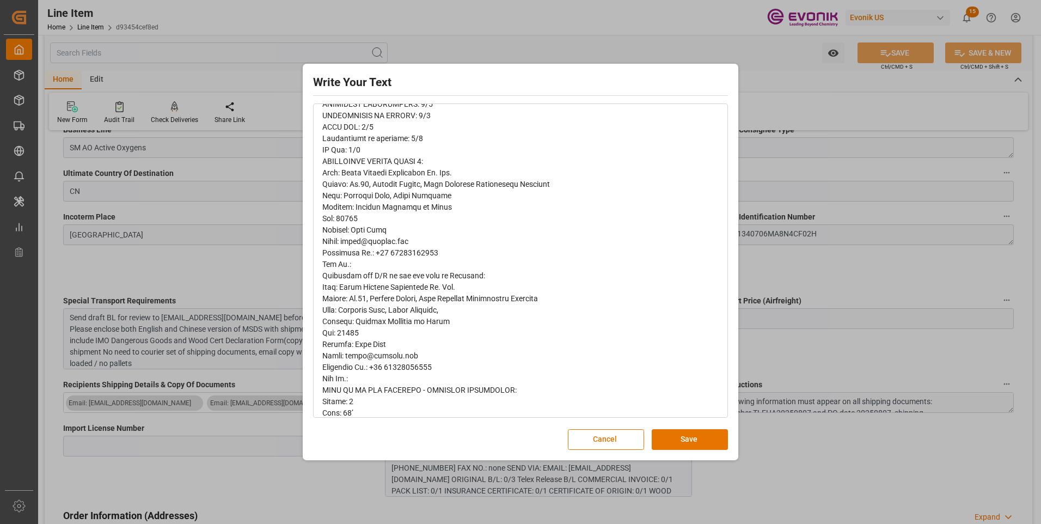
click at [386, 356] on span "rdw-editor" at bounding box center [439, 310] width 235 height 741
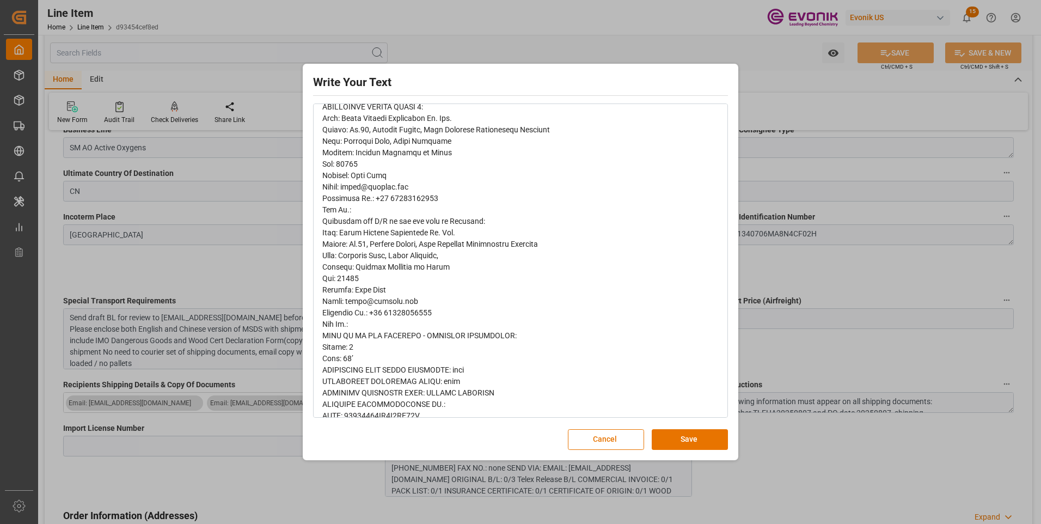
click at [370, 354] on div "rdw-editor" at bounding box center [520, 255] width 397 height 743
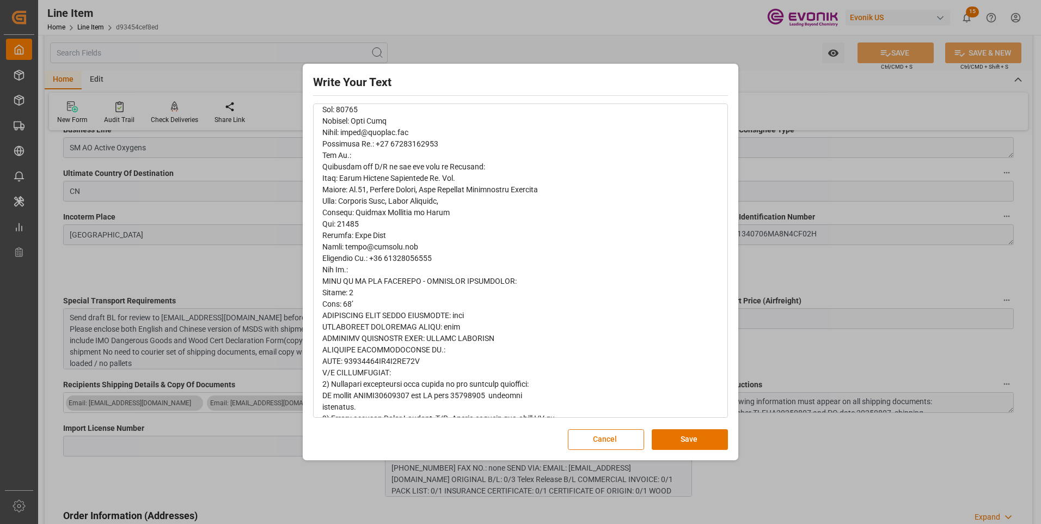
click at [414, 332] on div "rdw-editor" at bounding box center [520, 201] width 397 height 743
click at [399, 345] on span "rdw-editor" at bounding box center [439, 201] width 235 height 741
click at [389, 352] on span "rdw-editor" at bounding box center [439, 201] width 235 height 741
click at [382, 361] on span "rdw-editor" at bounding box center [439, 201] width 235 height 741
click at [366, 373] on span "rdw-editor" at bounding box center [439, 201] width 235 height 741
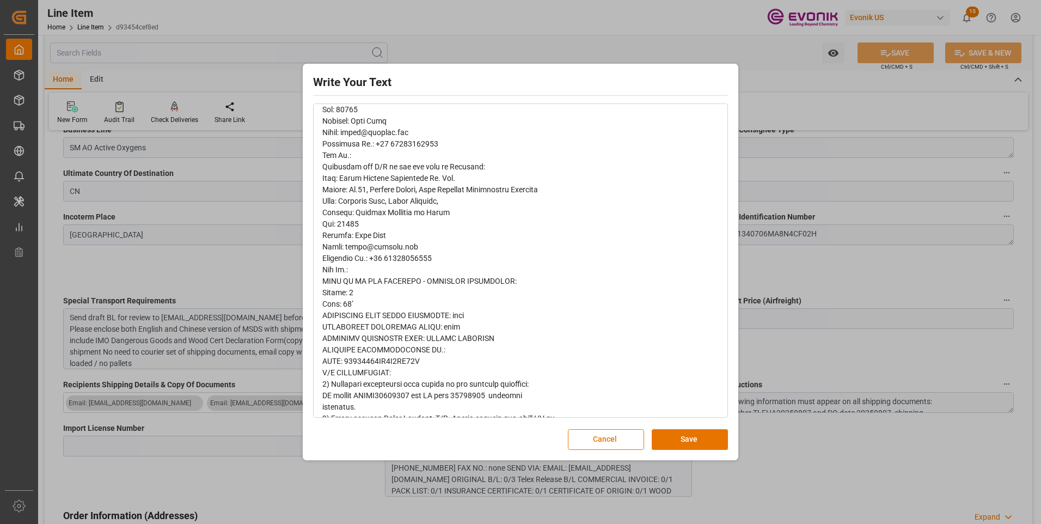
scroll to position [436, 0]
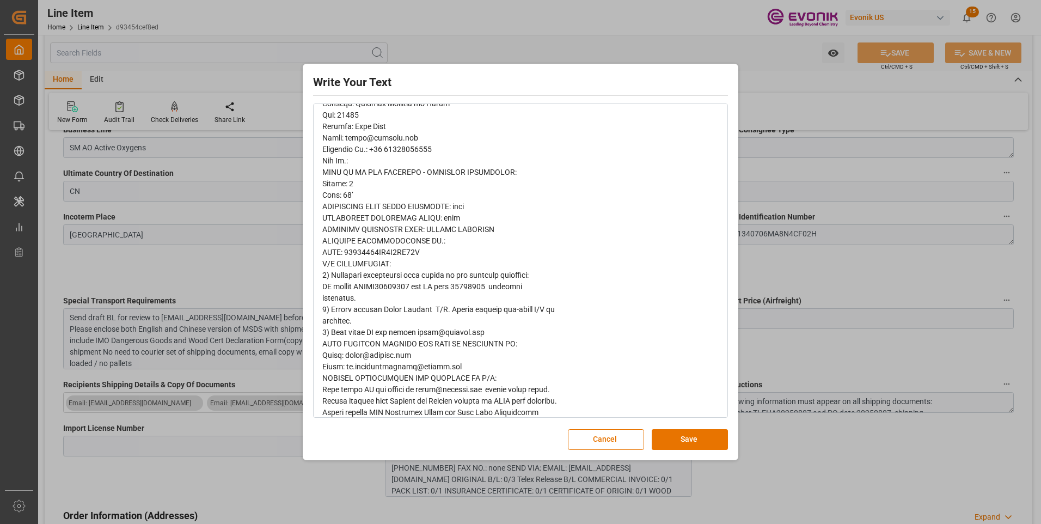
click at [485, 290] on span "rdw-editor" at bounding box center [439, 92] width 235 height 741
click at [381, 302] on div "rdw-editor" at bounding box center [520, 92] width 397 height 743
click at [372, 309] on span "rdw-editor" at bounding box center [439, 92] width 235 height 741
click at [373, 329] on span "rdw-editor" at bounding box center [439, 92] width 235 height 741
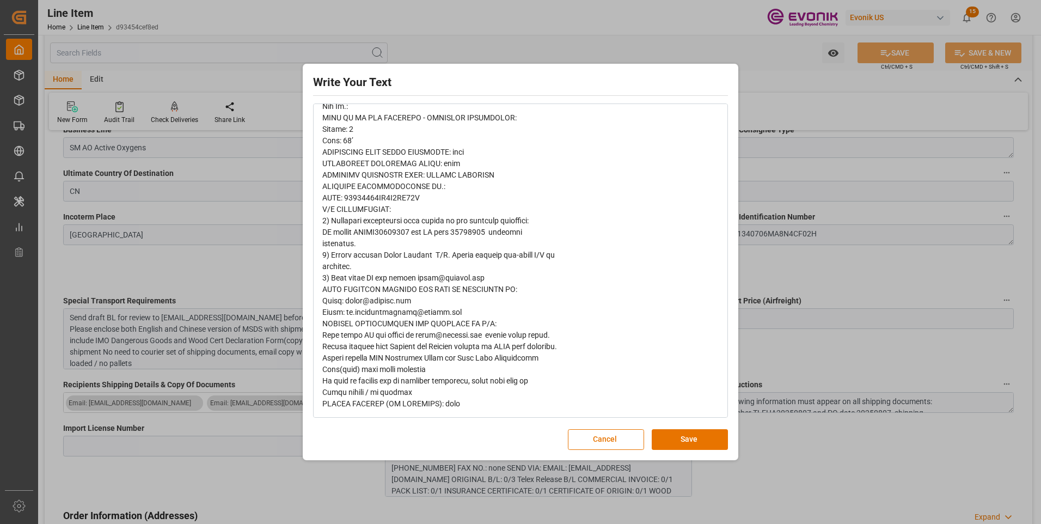
click at [370, 346] on span "rdw-editor" at bounding box center [439, 37] width 235 height 741
click at [401, 357] on span "rdw-editor" at bounding box center [439, 37] width 235 height 741
click at [400, 367] on span "rdw-editor" at bounding box center [439, 37] width 235 height 741
click at [422, 376] on span "rdw-editor" at bounding box center [439, 37] width 235 height 741
click at [403, 392] on span "rdw-editor" at bounding box center [439, 37] width 235 height 741
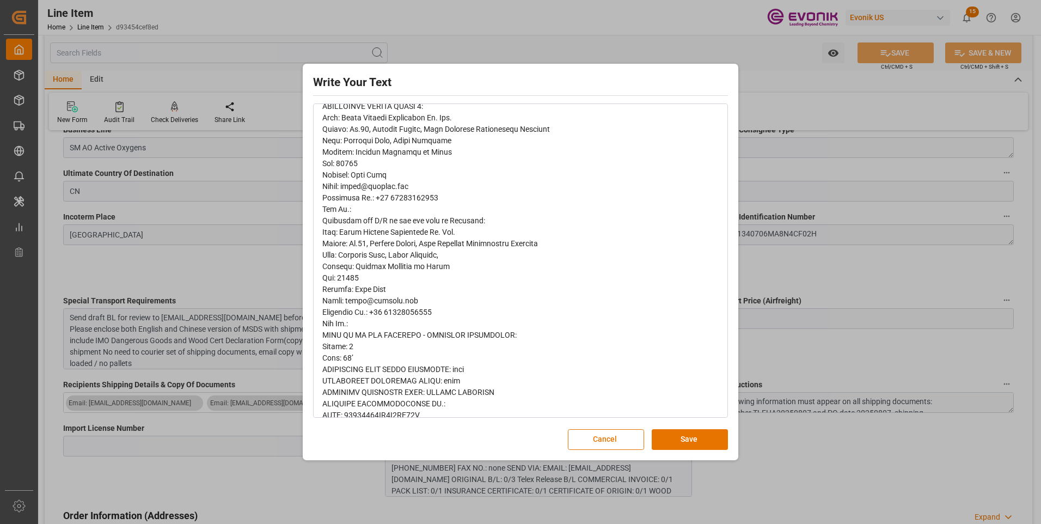
scroll to position [109, 0]
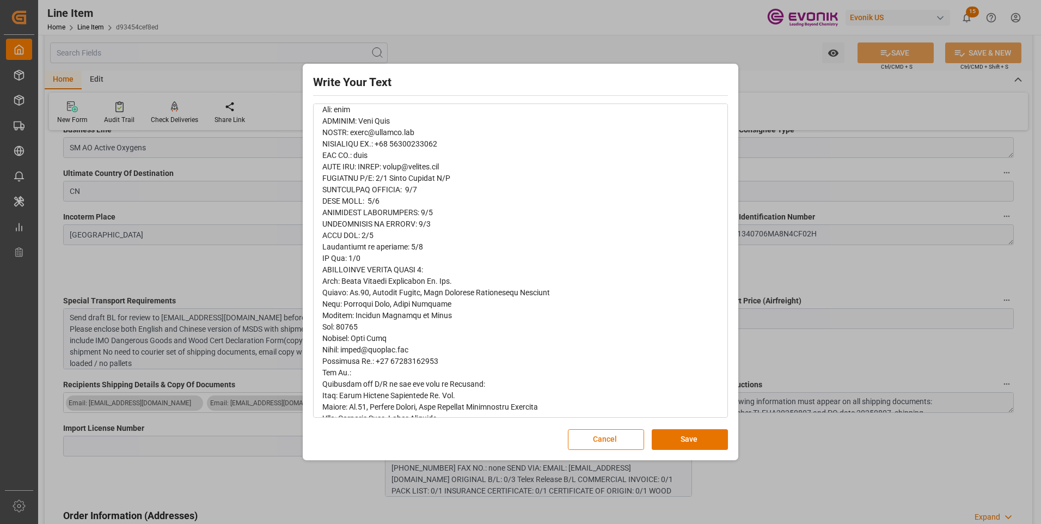
click at [227, 276] on div "Write Your Text Normal 14 Font Cancel Save" at bounding box center [520, 262] width 1041 height 524
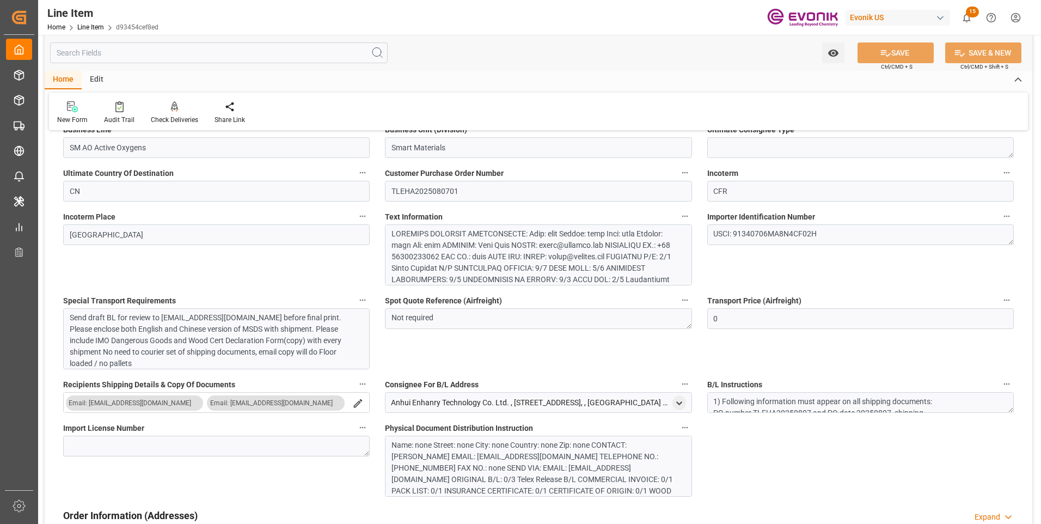
click at [433, 259] on div at bounding box center [534, 388] width 285 height 320
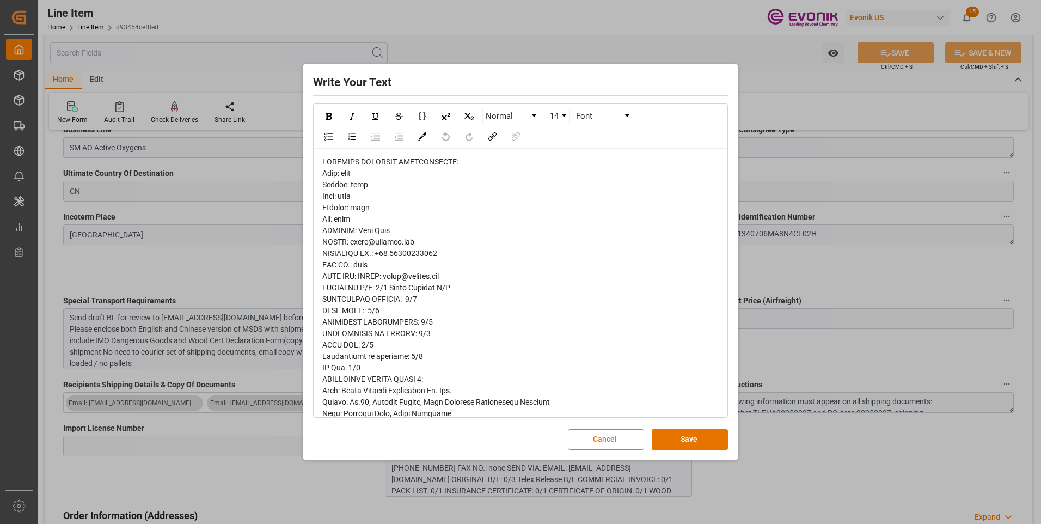
click at [218, 281] on div "Write Your Text Normal 14 Font Cancel Save" at bounding box center [520, 262] width 1041 height 524
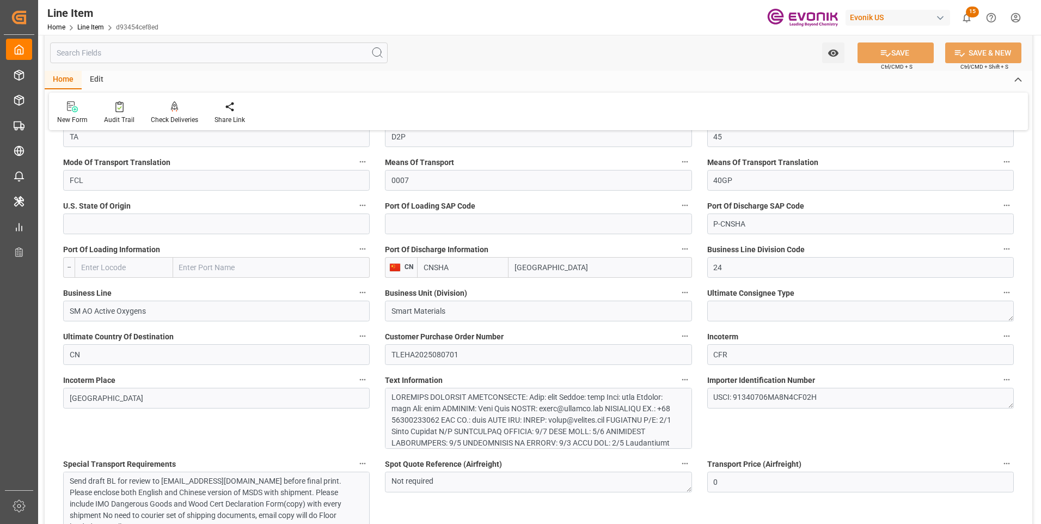
scroll to position [1416, 0]
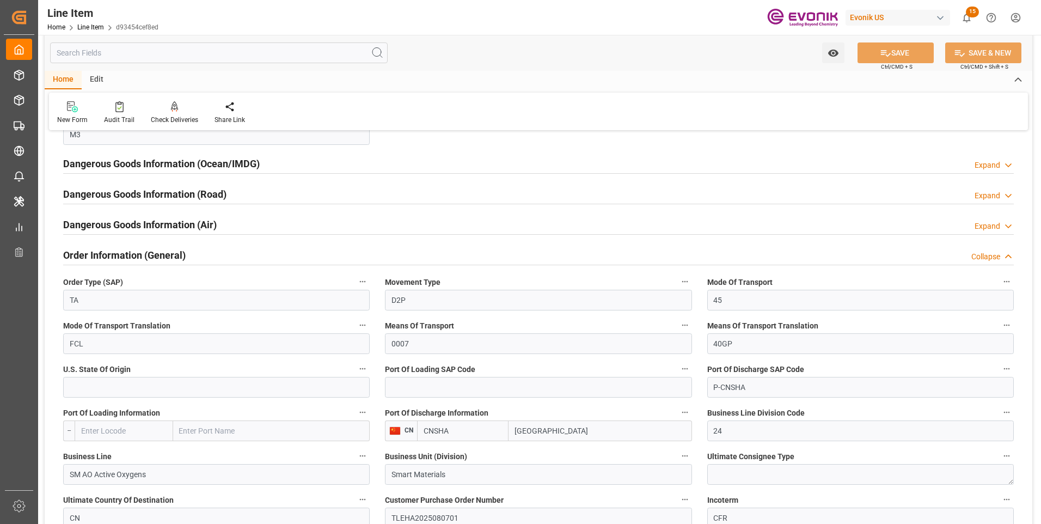
click at [137, 53] on input "text" at bounding box center [219, 52] width 338 height 21
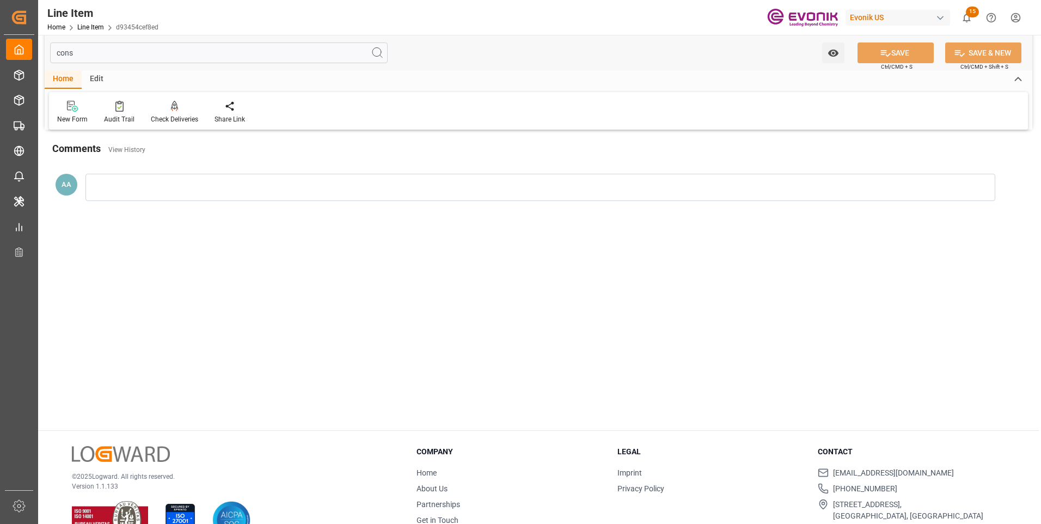
scroll to position [0, 0]
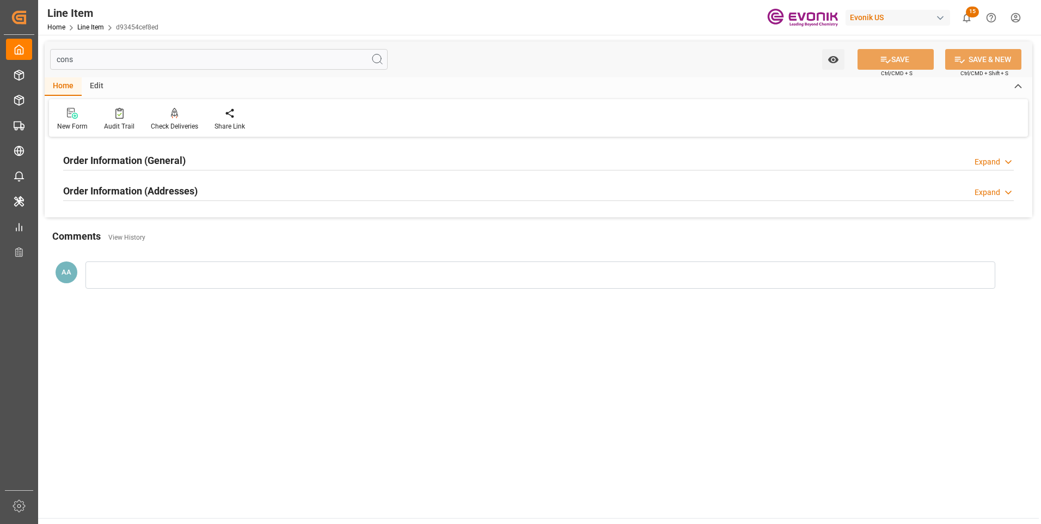
type input "cons"
click at [146, 192] on h2 "Order Information (Addresses)" at bounding box center [130, 191] width 135 height 15
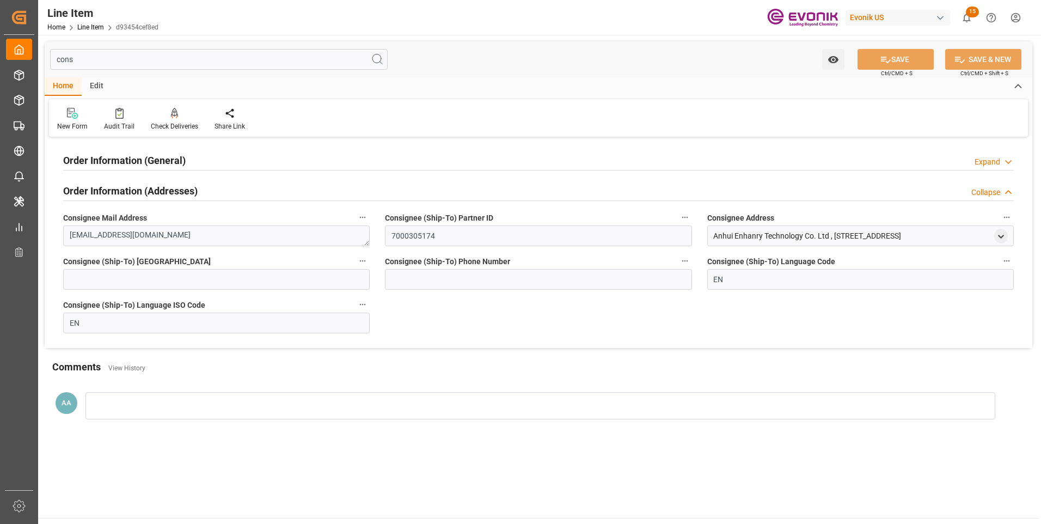
click at [151, 160] on h2 "Order Information (General)" at bounding box center [124, 160] width 123 height 15
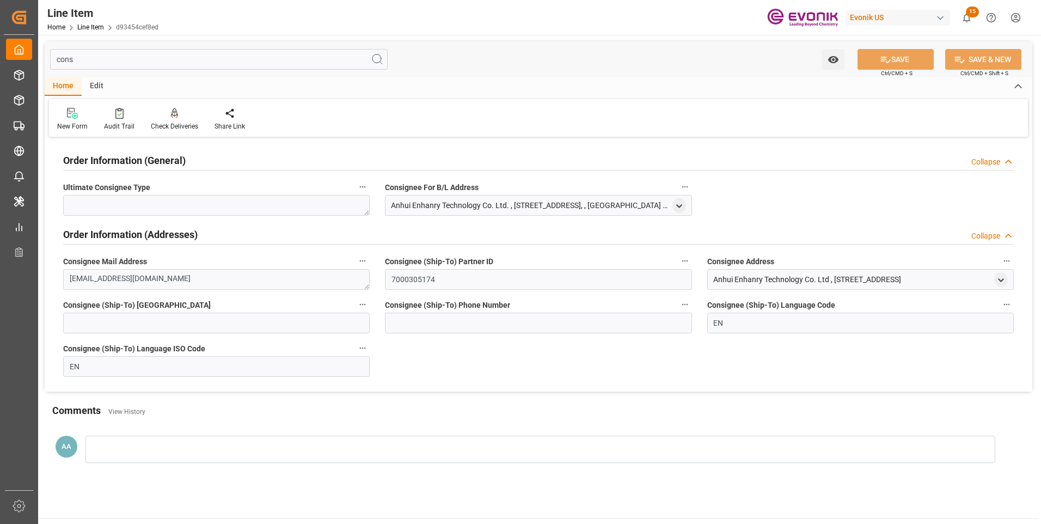
drag, startPoint x: 79, startPoint y: 59, endPoint x: 36, endPoint y: 53, distance: 43.0
click at [38, 53] on div "Created by potrace 1.15, written by Peter Selinger 2001-2017 Created by potrace…" at bounding box center [520, 262] width 1041 height 524
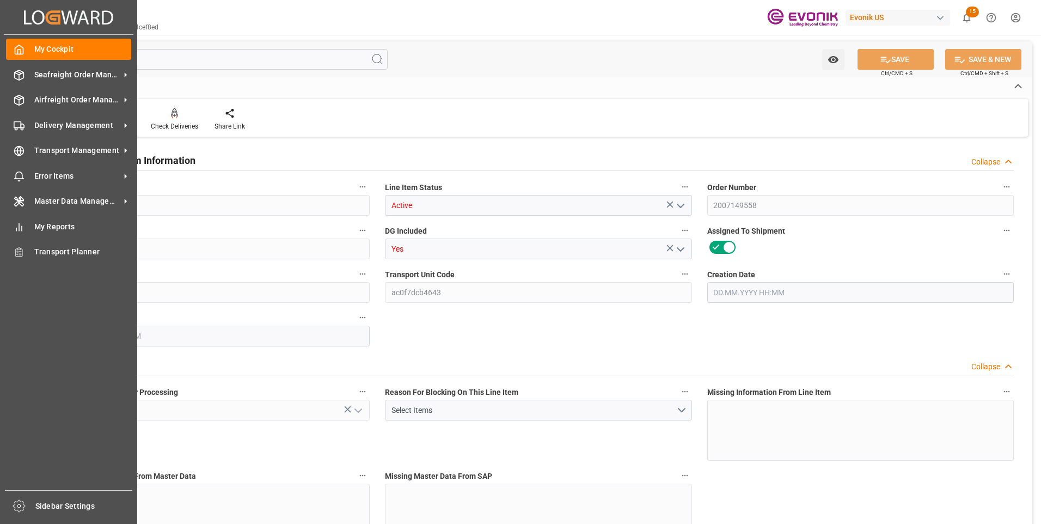
type input "20"
type input "18898.88"
type input "18143.68"
type input "25.5606"
type input "80"
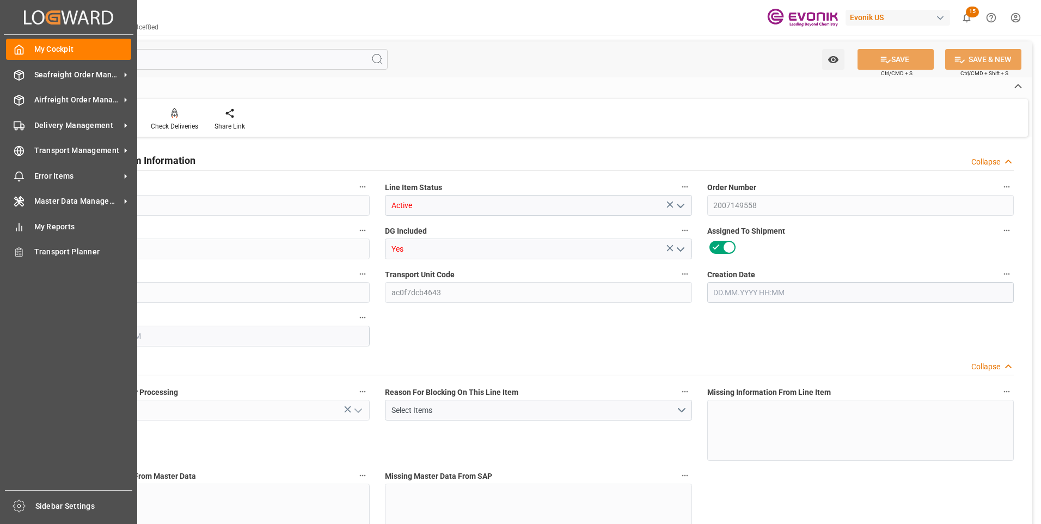
type input "29120"
type input "80"
type input "18898.88"
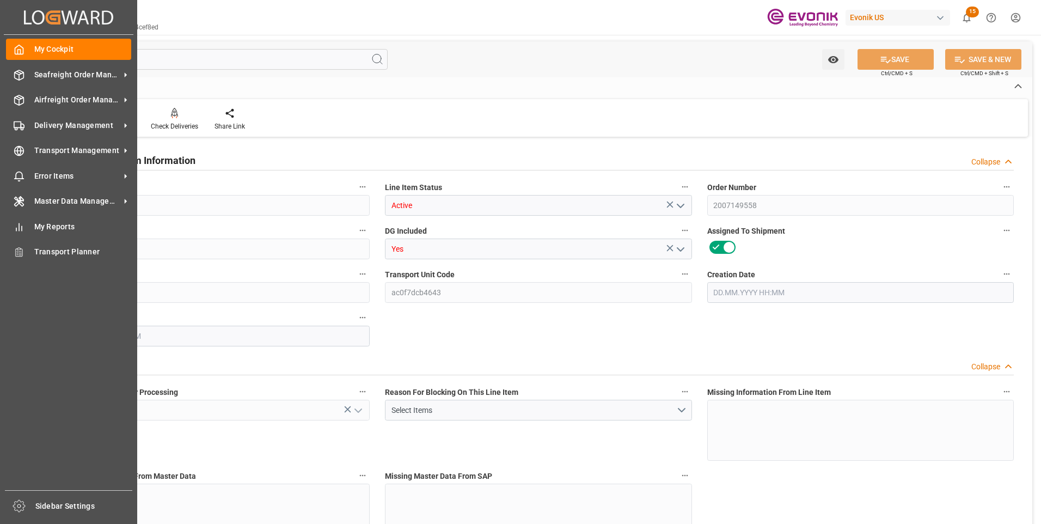
type input "19438.88"
type input "18143.68"
type input "25.5606"
type input "25560.56"
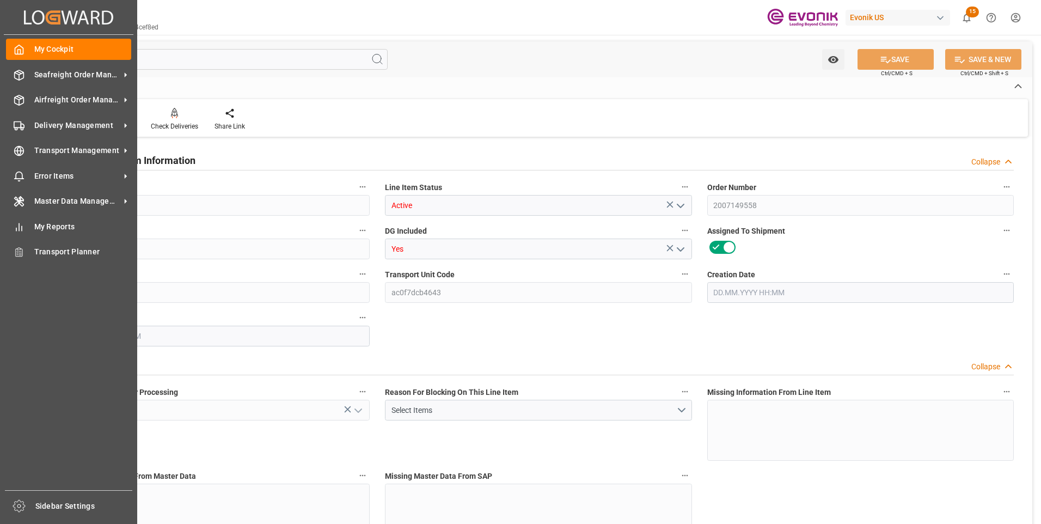
type input "80"
type input "18898.88"
type input "18143.68"
type input "25.5606"
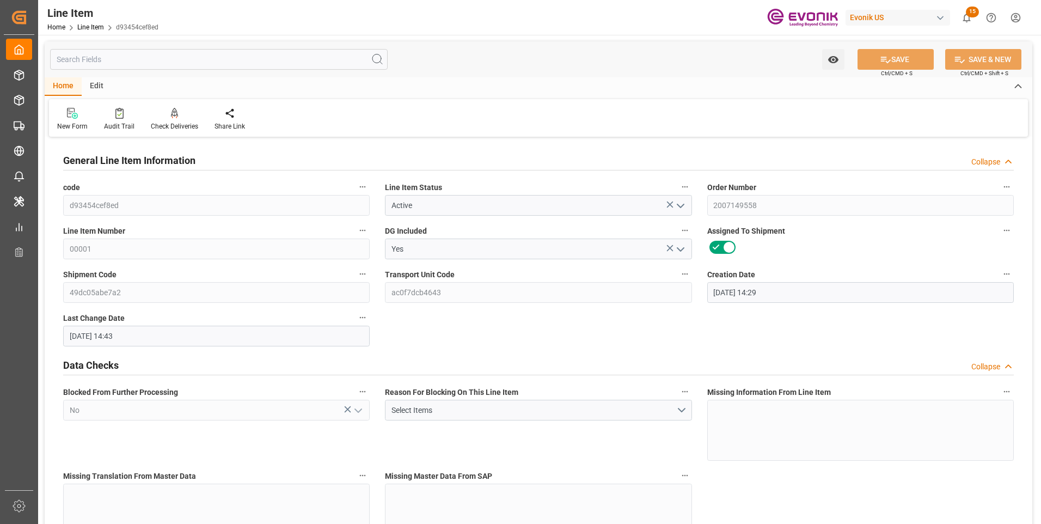
type input "28.08.2025 14:29"
type input "09.10.2025 14:43"
type input "01.12.2025"
type input "17.10.2025"
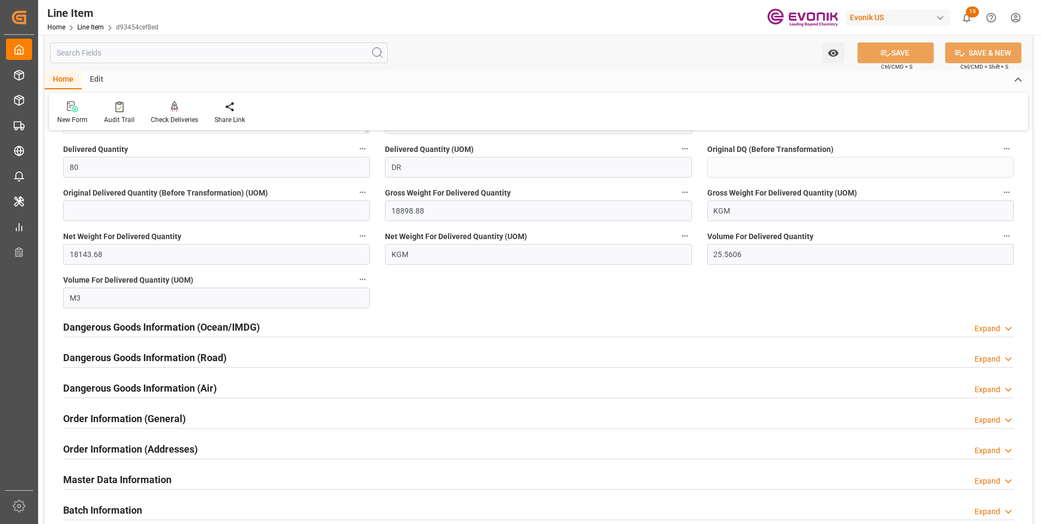
scroll to position [1361, 0]
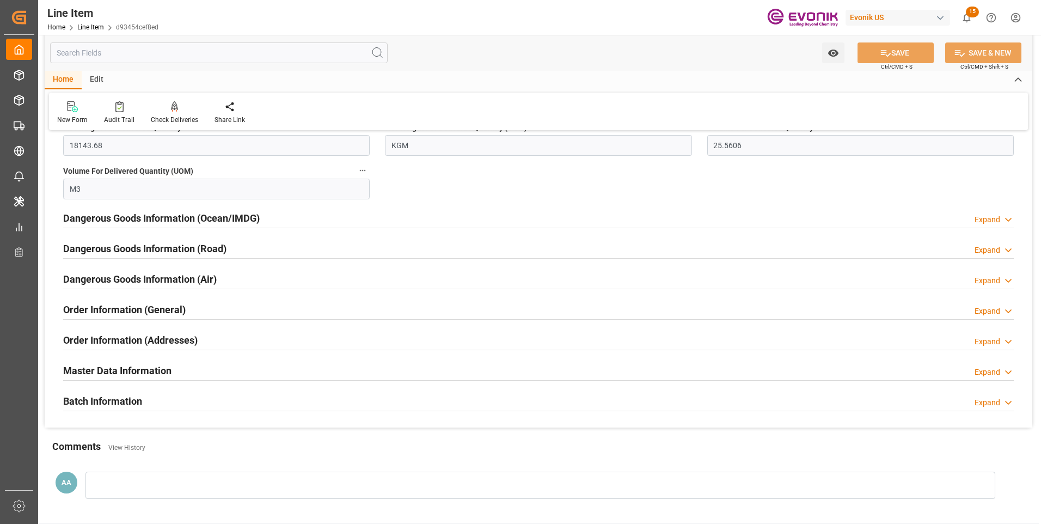
click at [129, 307] on h2 "Order Information (General)" at bounding box center [124, 309] width 123 height 15
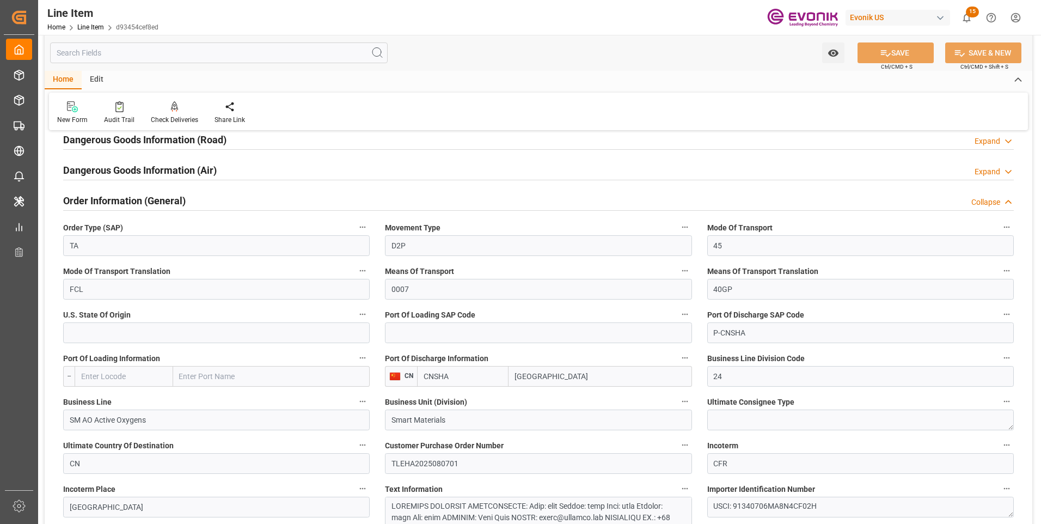
scroll to position [1579, 0]
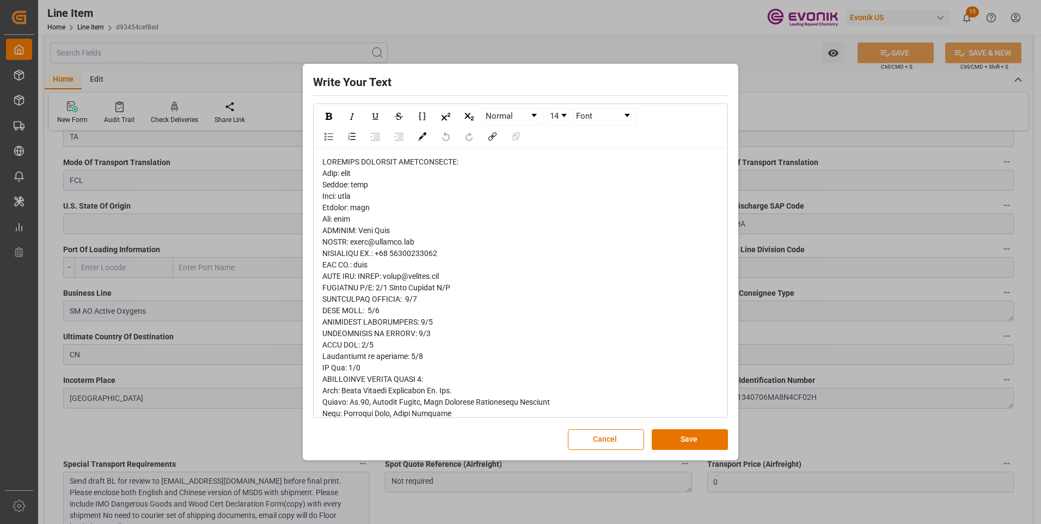
click at [437, 286] on span "rdw-editor" at bounding box center [439, 527] width 235 height 741
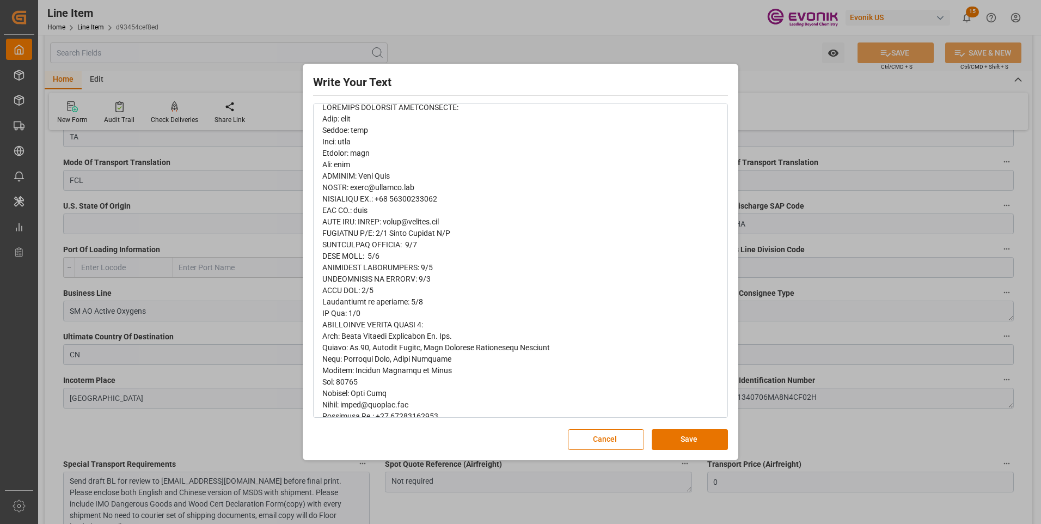
scroll to position [109, 0]
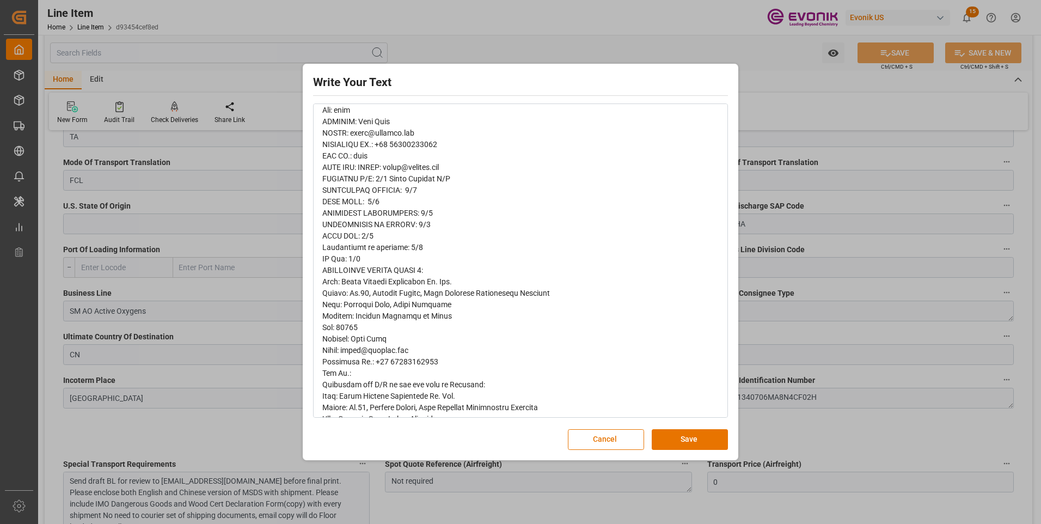
click at [390, 250] on span "rdw-editor" at bounding box center [439, 418] width 235 height 741
click at [371, 264] on div "rdw-editor" at bounding box center [520, 418] width 397 height 743
click at [413, 276] on div "rdw-editor" at bounding box center [520, 418] width 397 height 743
click at [435, 283] on span "rdw-editor" at bounding box center [439, 418] width 235 height 741
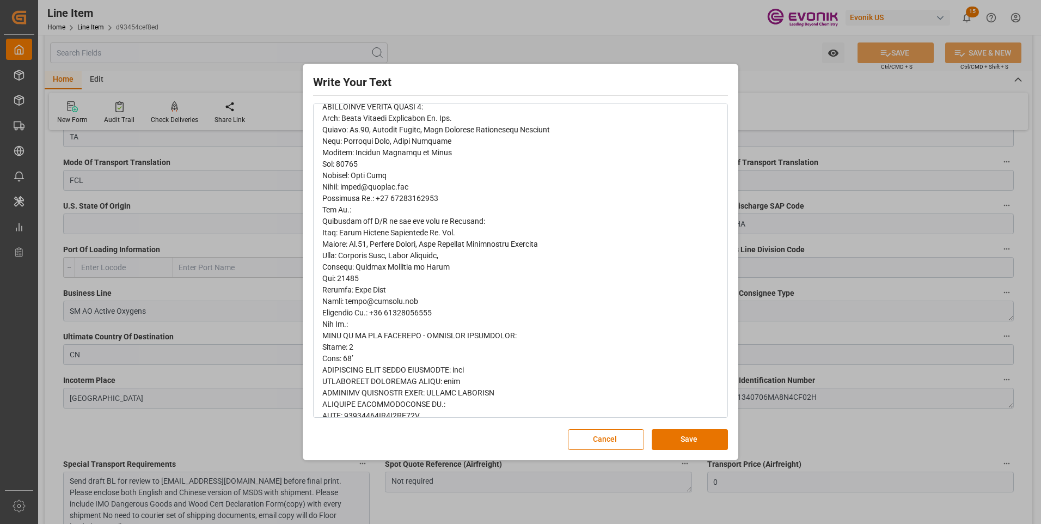
scroll to position [327, 0]
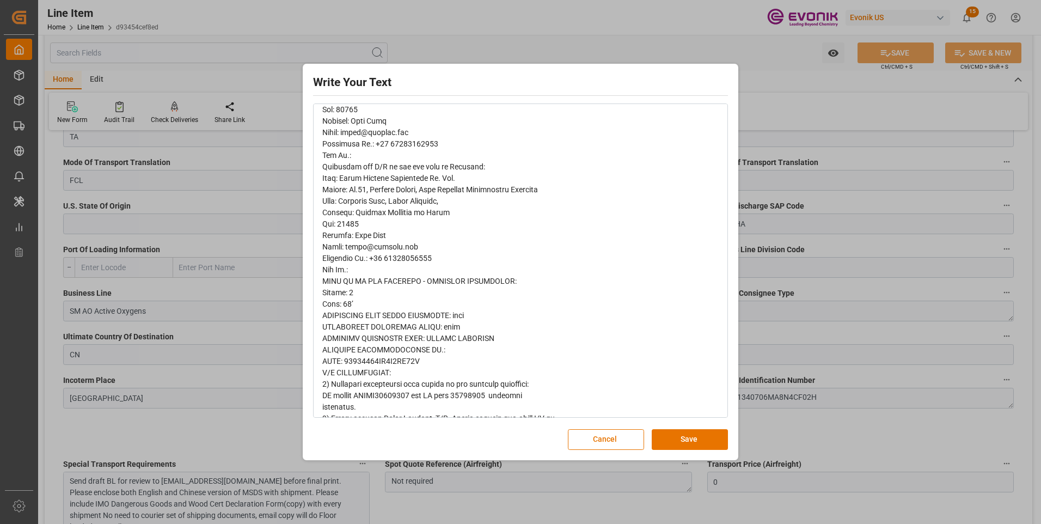
click at [447, 356] on div "rdw-editor" at bounding box center [520, 201] width 397 height 743
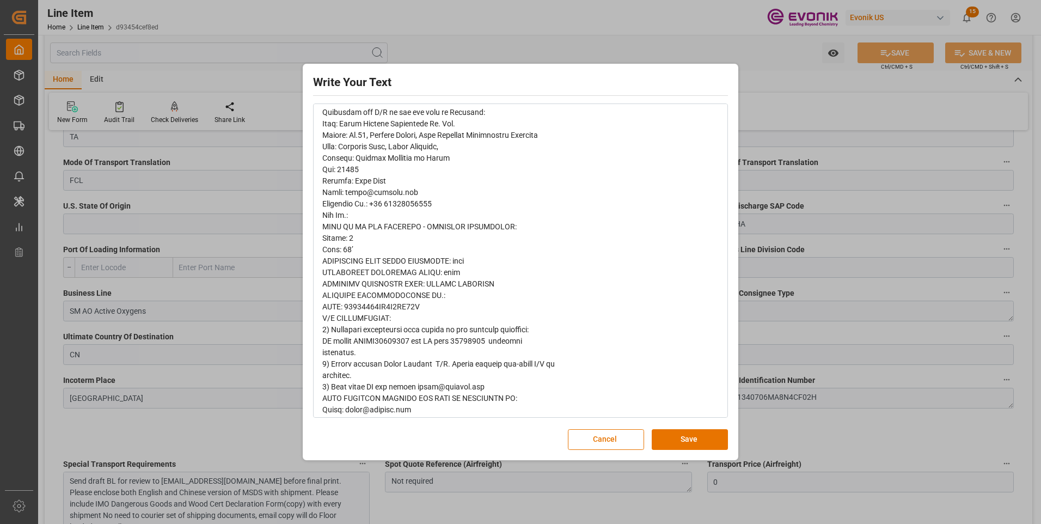
click at [353, 345] on span "rdw-editor" at bounding box center [439, 146] width 235 height 741
click at [401, 342] on span "rdw-editor" at bounding box center [439, 146] width 235 height 741
click at [398, 333] on span "rdw-editor" at bounding box center [439, 146] width 235 height 741
click at [371, 355] on div "rdw-editor" at bounding box center [520, 146] width 397 height 743
click at [379, 363] on span "rdw-editor" at bounding box center [439, 146] width 235 height 741
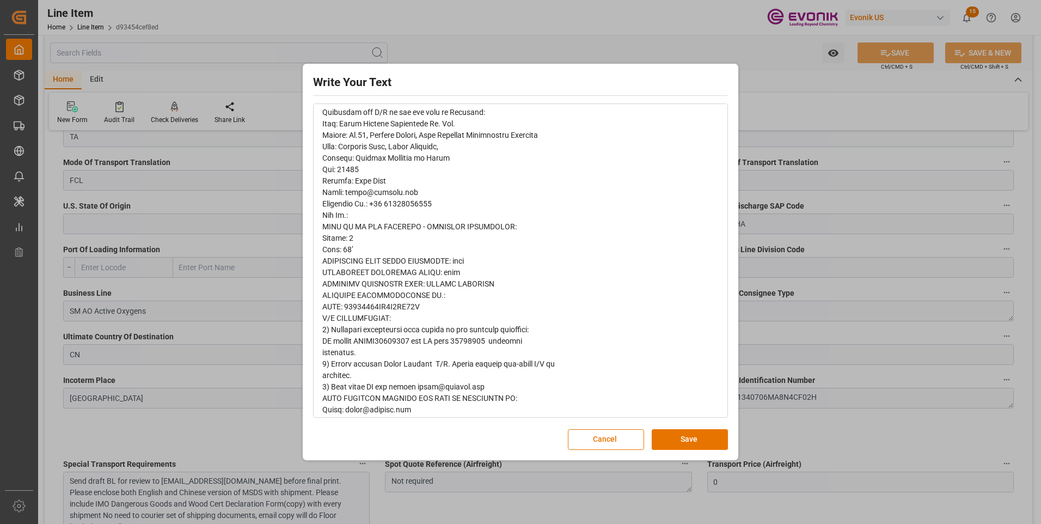
scroll to position [490, 0]
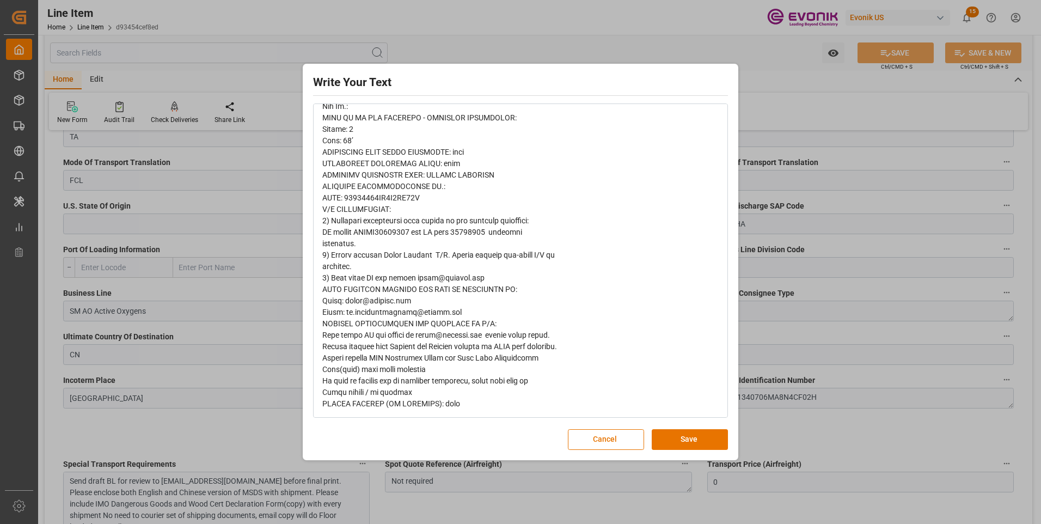
click at [380, 279] on span "rdw-editor" at bounding box center [439, 37] width 235 height 741
click at [348, 282] on span "rdw-editor" at bounding box center [439, 37] width 235 height 741
click at [366, 294] on span "rdw-editor" at bounding box center [439, 37] width 235 height 741
click at [381, 311] on span "rdw-editor" at bounding box center [439, 37] width 235 height 741
click at [395, 320] on span "rdw-editor" at bounding box center [439, 37] width 235 height 741
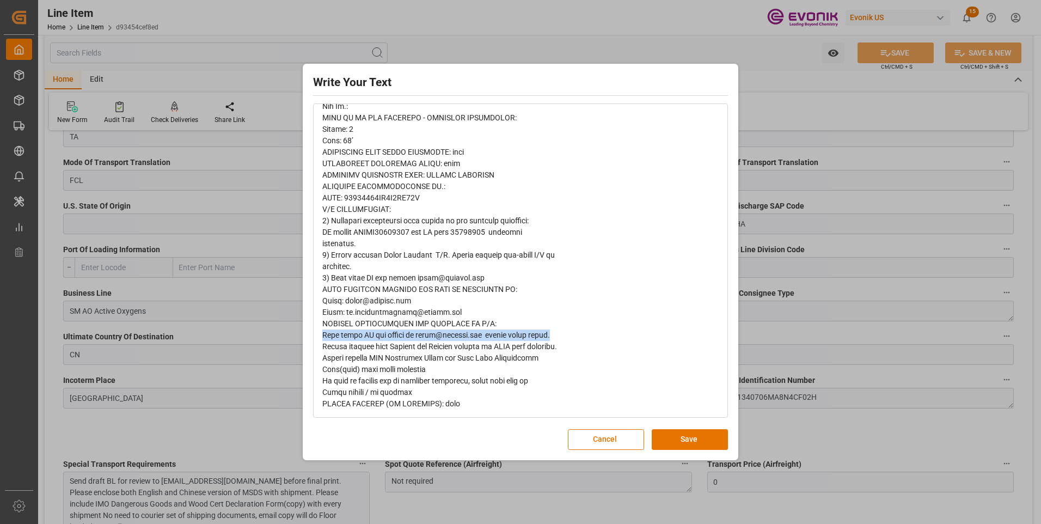
drag, startPoint x: 324, startPoint y: 337, endPoint x: 549, endPoint y: 334, distance: 225.5
click at [549, 334] on div "rdw-editor" at bounding box center [520, 37] width 397 height 743
click at [407, 368] on span "rdw-editor" at bounding box center [439, 37] width 235 height 741
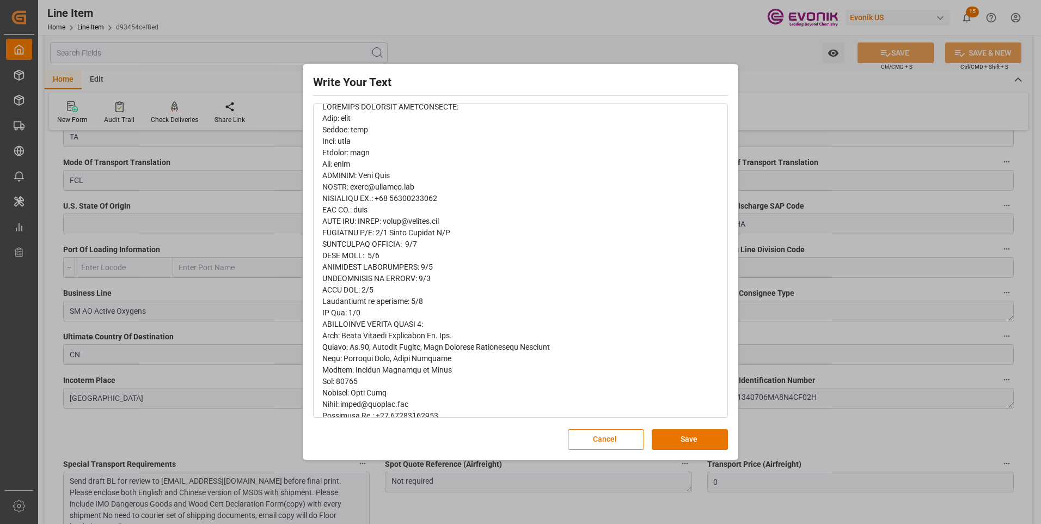
scroll to position [0, 0]
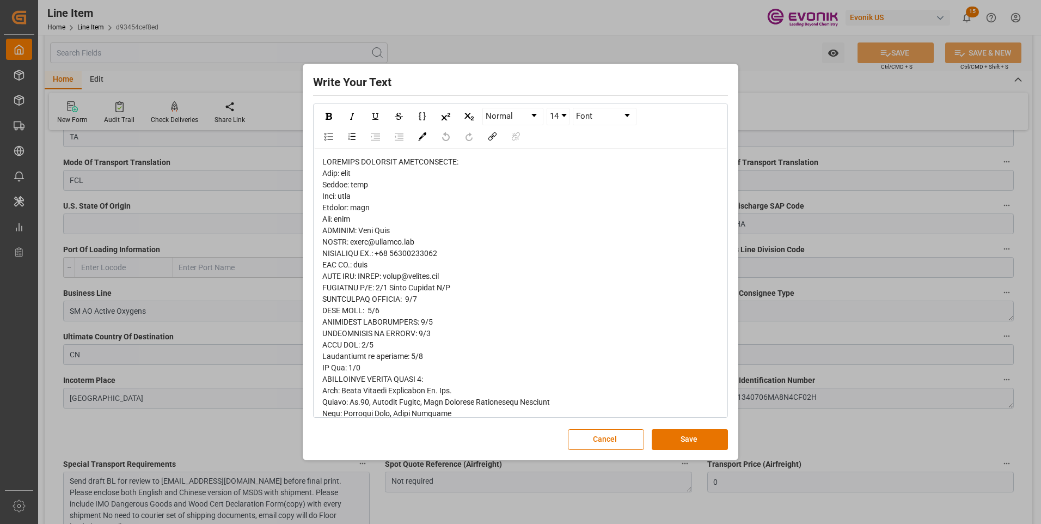
click at [233, 421] on div "Write Your Text Normal 14 Font Cancel Save" at bounding box center [520, 262] width 1041 height 524
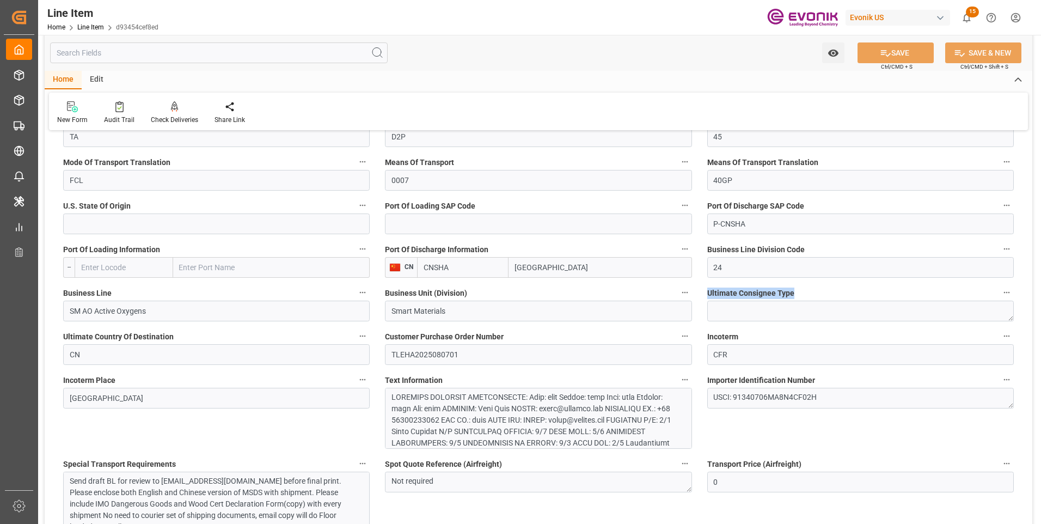
drag, startPoint x: 793, startPoint y: 290, endPoint x: 708, endPoint y: 294, distance: 85.0
click at [708, 294] on label "Ultimate Consignee Type" at bounding box center [860, 292] width 307 height 15
copy span "Ultimate Consignee Type"
click at [148, 54] on input "text" at bounding box center [219, 52] width 338 height 21
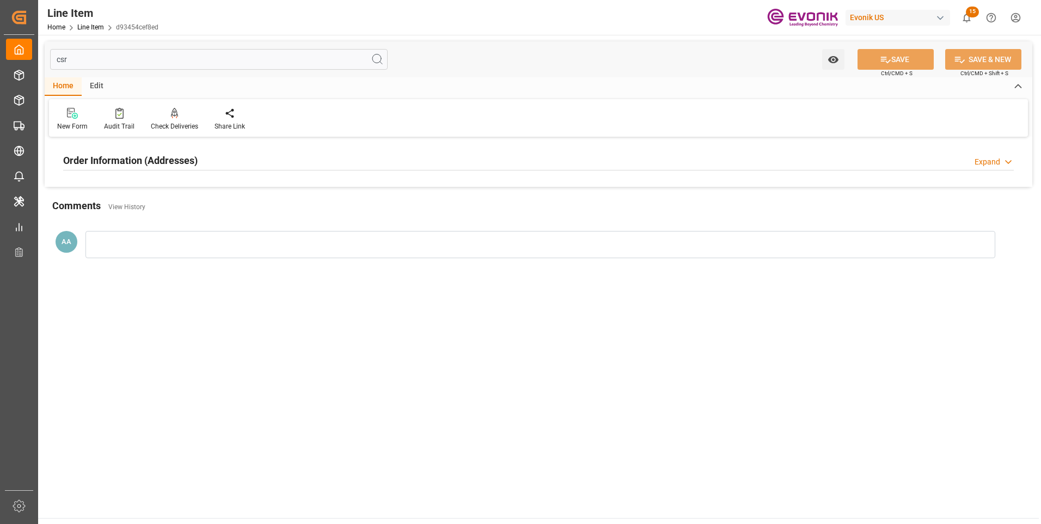
click at [155, 163] on h2 "Order Information (Addresses)" at bounding box center [130, 160] width 135 height 15
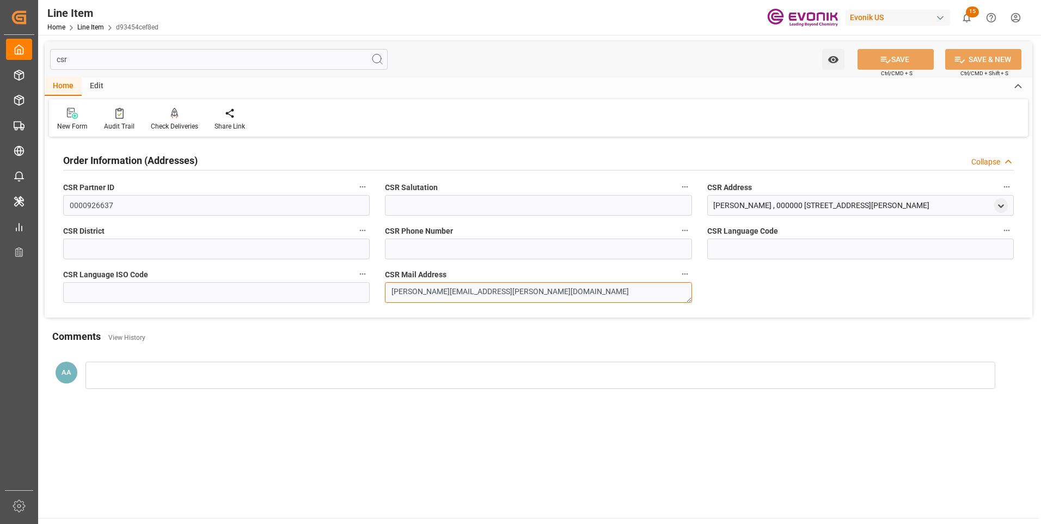
drag, startPoint x: 502, startPoint y: 291, endPoint x: 369, endPoint y: 289, distance: 132.3
click at [369, 289] on div "Order Information (Addresses) Collapse CSR Partner ID 0000926637 CSR Salutation…" at bounding box center [539, 229] width 988 height 178
drag, startPoint x: 76, startPoint y: 59, endPoint x: 45, endPoint y: 58, distance: 30.5
click at [45, 58] on div "csr Watch Option SAVE Ctrl/CMD + S SAVE & NEW Ctrl/CMD + Shift + S" at bounding box center [539, 59] width 988 height 36
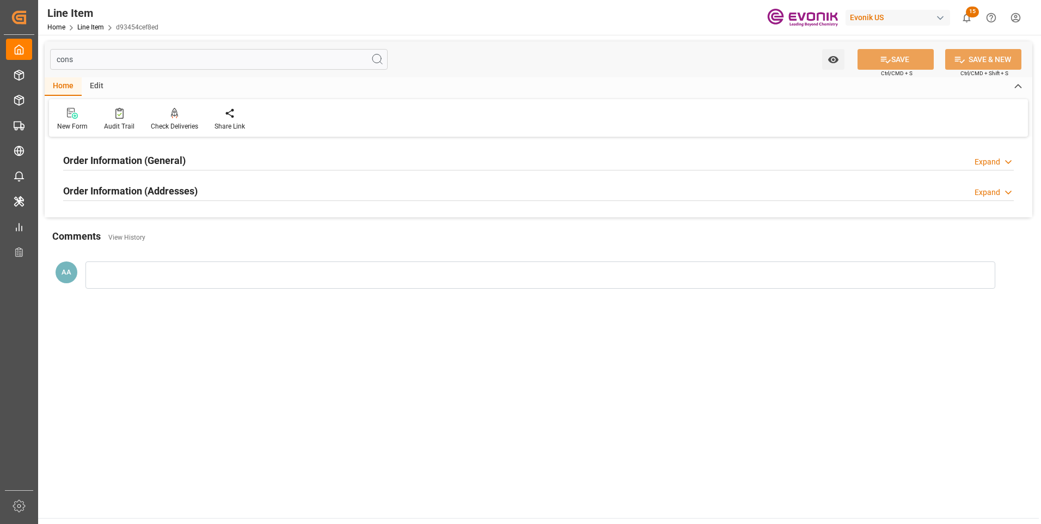
type input "cons"
click at [142, 185] on h2 "Order Information (Addresses)" at bounding box center [130, 191] width 135 height 15
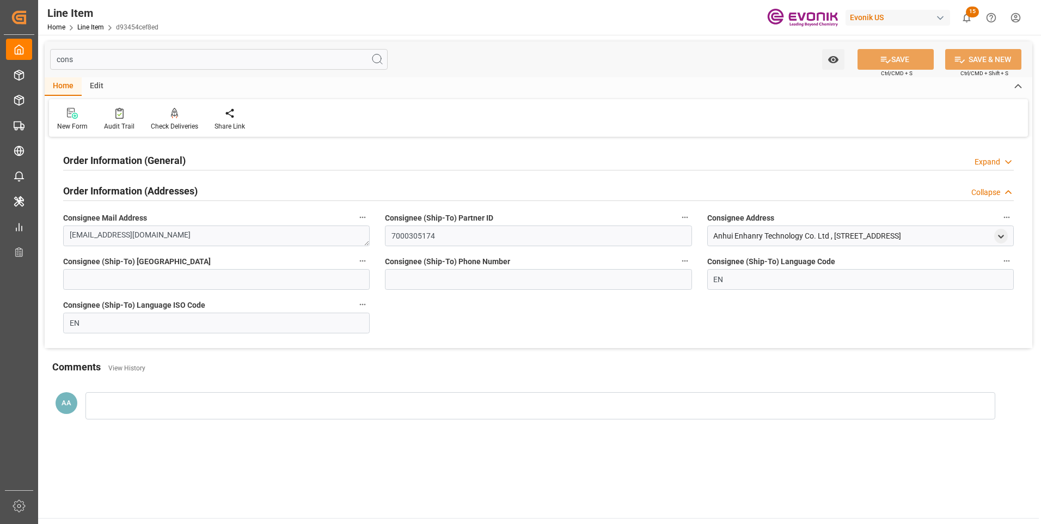
click at [174, 160] on h2 "Order Information (General)" at bounding box center [124, 160] width 123 height 15
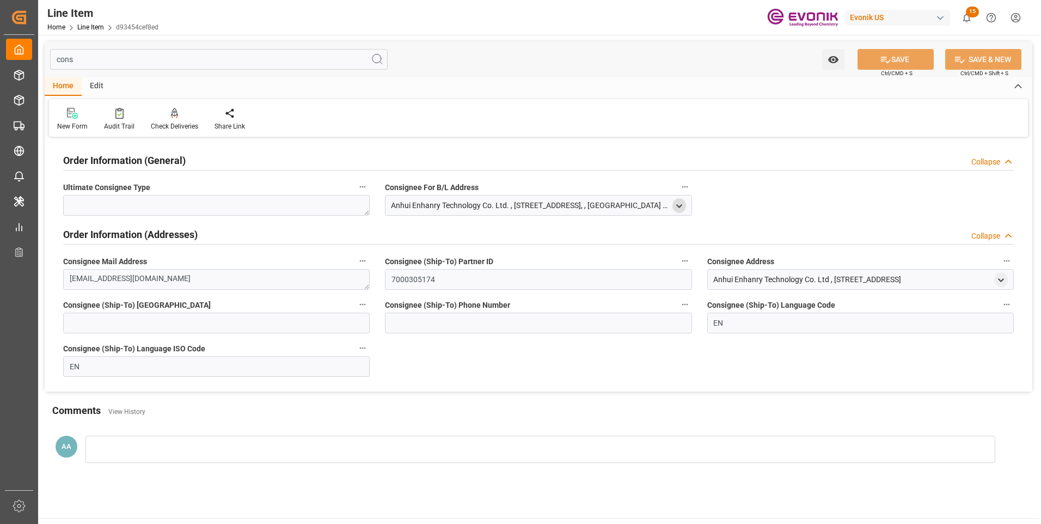
click at [675, 204] on icon "open menu" at bounding box center [679, 205] width 9 height 9
drag, startPoint x: 442, startPoint y: 263, endPoint x: 356, endPoint y: 269, distance: 86.8
click at [356, 269] on div "Order Information (General) Collapse Ultimate Consignee Type Consignee For B/L …" at bounding box center [539, 266] width 988 height 252
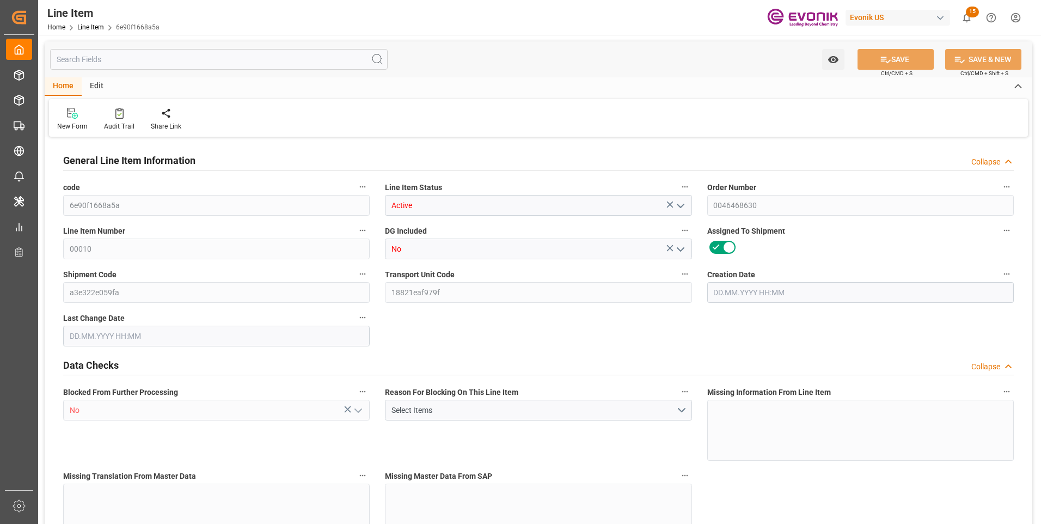
type input "20"
type input "17288"
type input "16000"
type input "22.873"
type input "80"
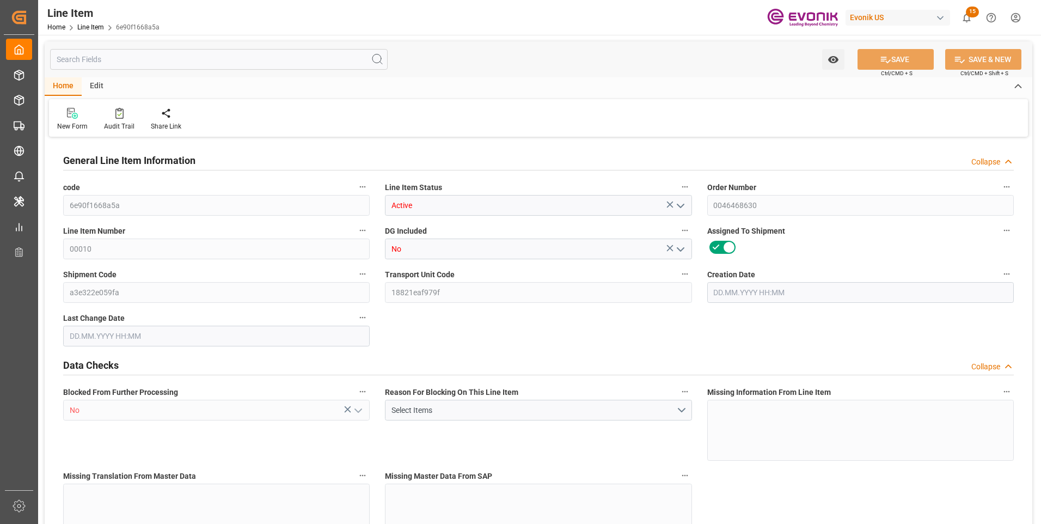
type input "25120000"
type input "80"
type input "17288"
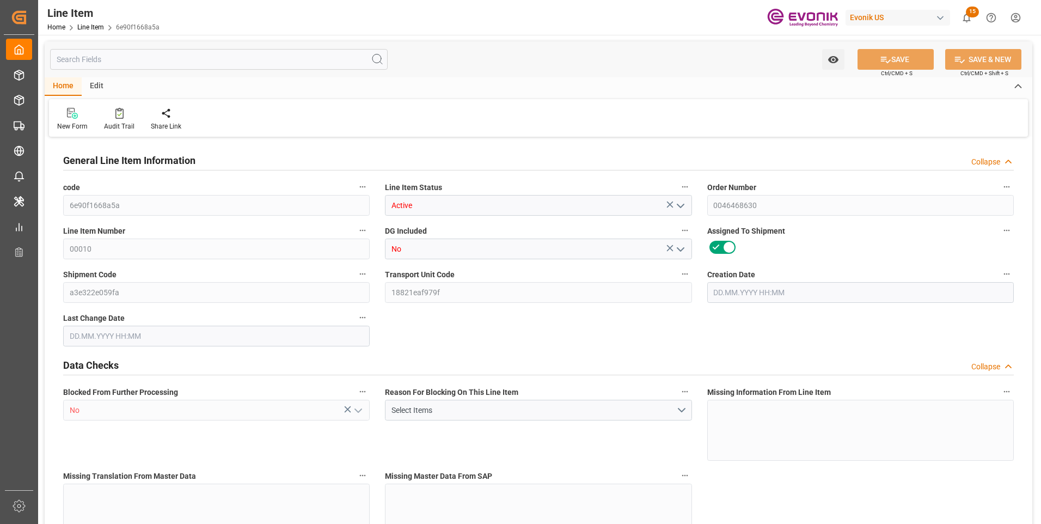
type input "17688"
type input "16000"
type input "22.873"
type input "22872.96"
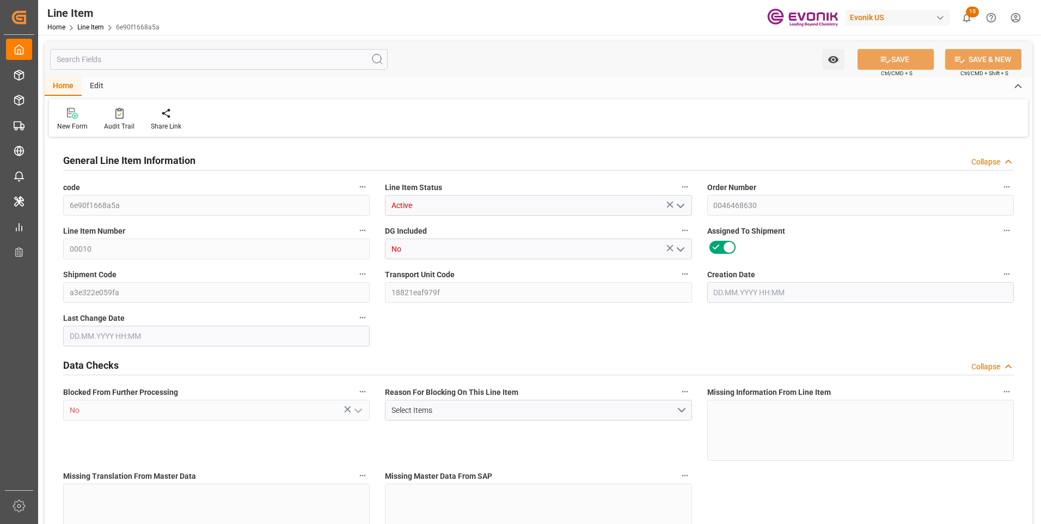
type input "80"
type input "17288"
type input "16000"
type input "22.873"
type input "03.10.2025 21:20"
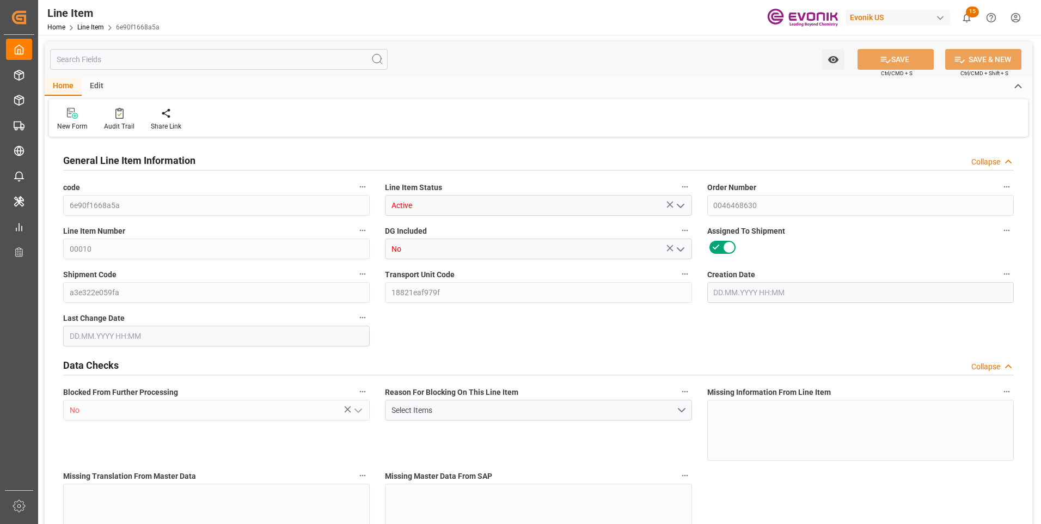
type input "07.10.2025 15:02"
type input "03.12.2025"
type input "[DATE]"
type input "10.10.2025"
type input "[DATE]"
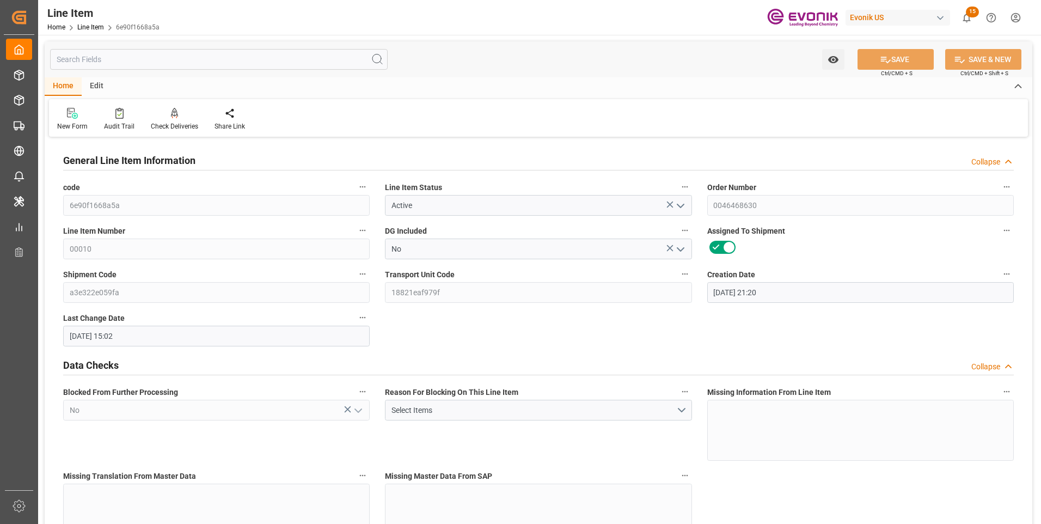
click at [216, 63] on input "text" at bounding box center [219, 59] width 338 height 21
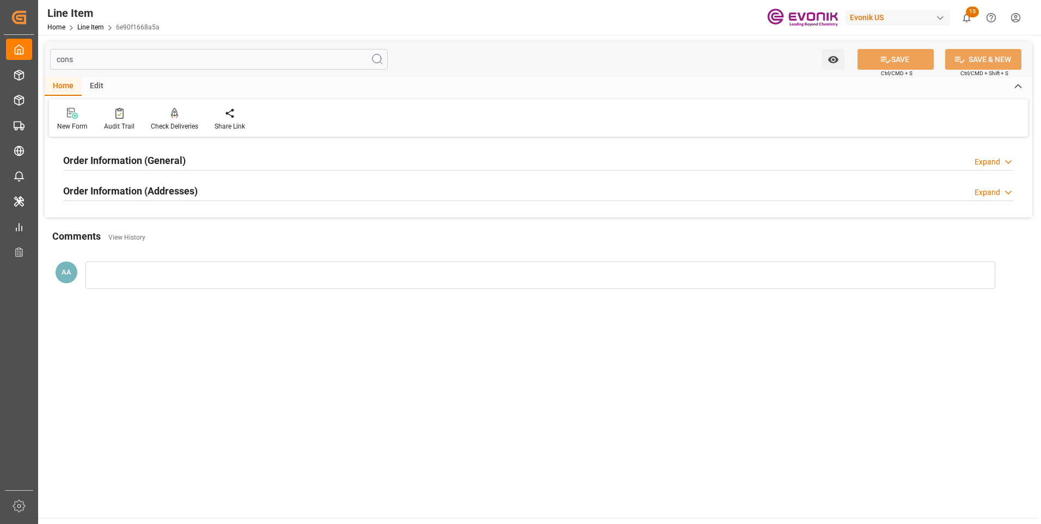
type input "cons"
click at [183, 167] on h2 "Order Information (General)" at bounding box center [124, 160] width 123 height 15
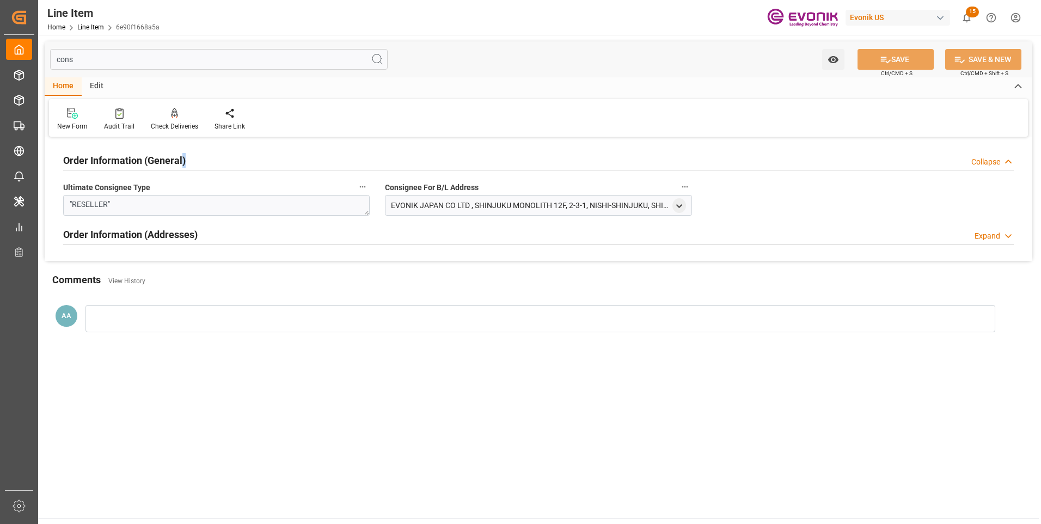
click at [183, 167] on h2 "Order Information (General)" at bounding box center [124, 160] width 123 height 15
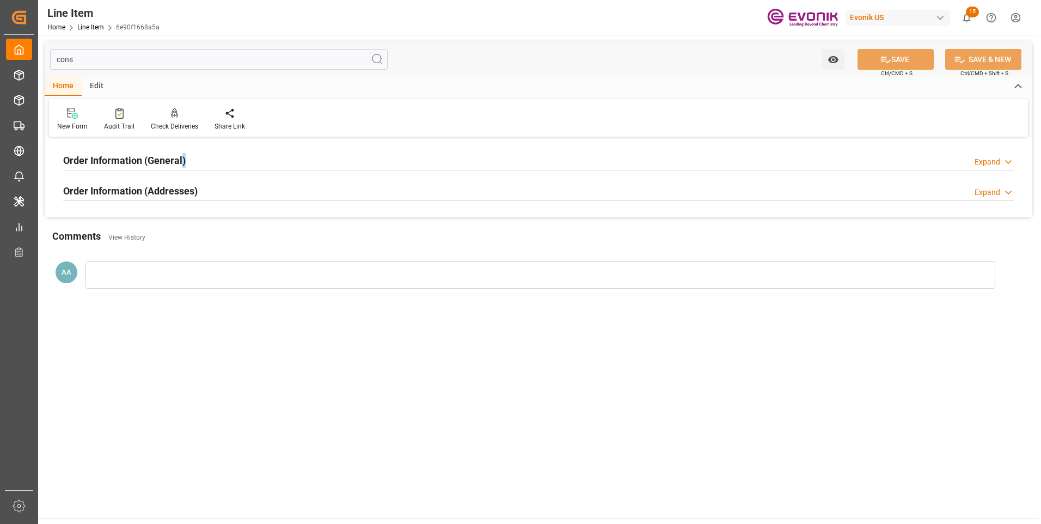
click at [183, 167] on h2 "Order Information (General)" at bounding box center [124, 160] width 123 height 15
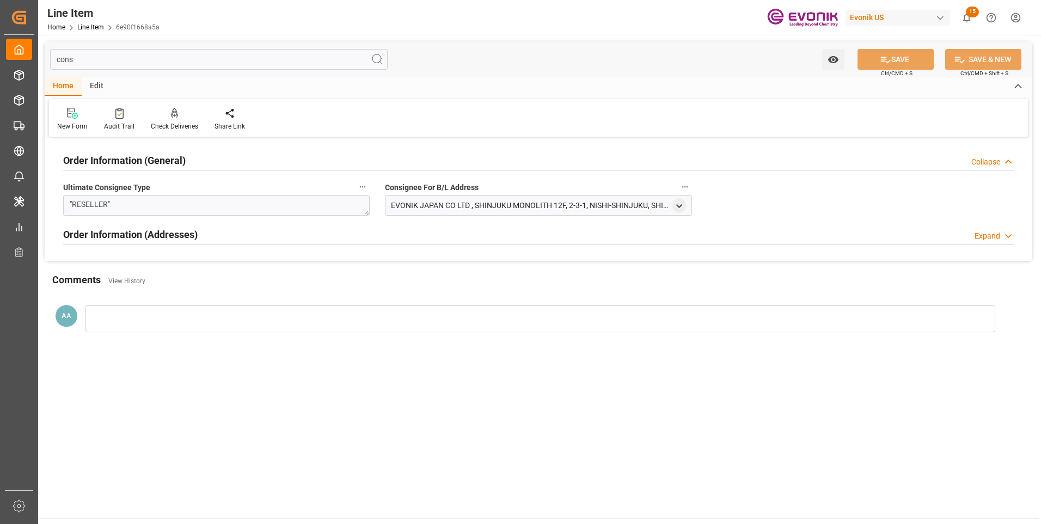
click at [442, 203] on div "EVONIK JAPAN CO LTD , SHINJUKU MONOLITH 12F, 2-3-1, NISHI-SHINJUKU, SHINJUKU-KU…" at bounding box center [530, 205] width 278 height 11
click at [676, 206] on icon "open menu" at bounding box center [679, 205] width 9 height 9
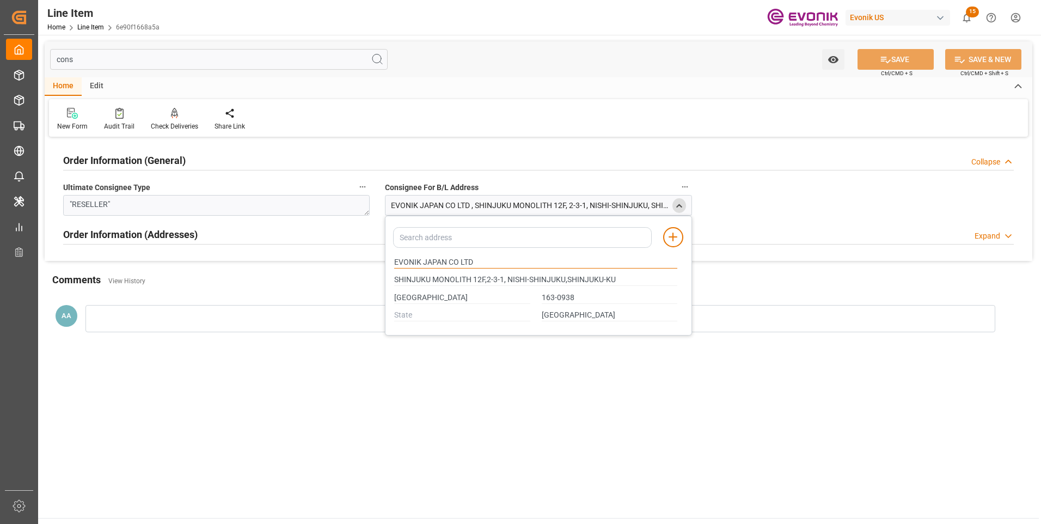
drag, startPoint x: 446, startPoint y: 262, endPoint x: 367, endPoint y: 265, distance: 79.0
click at [367, 265] on div "cons Watch Option SAVE Ctrl/CMD + S SAVE & NEW Ctrl/CMD + Shift + S Home Edit N…" at bounding box center [539, 195] width 988 height 308
type input "SHINJUKU MONOLITH 12F,2-3-1, NISHI-SHINJUKU,SHINJUKU-KU"
